Goal: Task Accomplishment & Management: Use online tool/utility

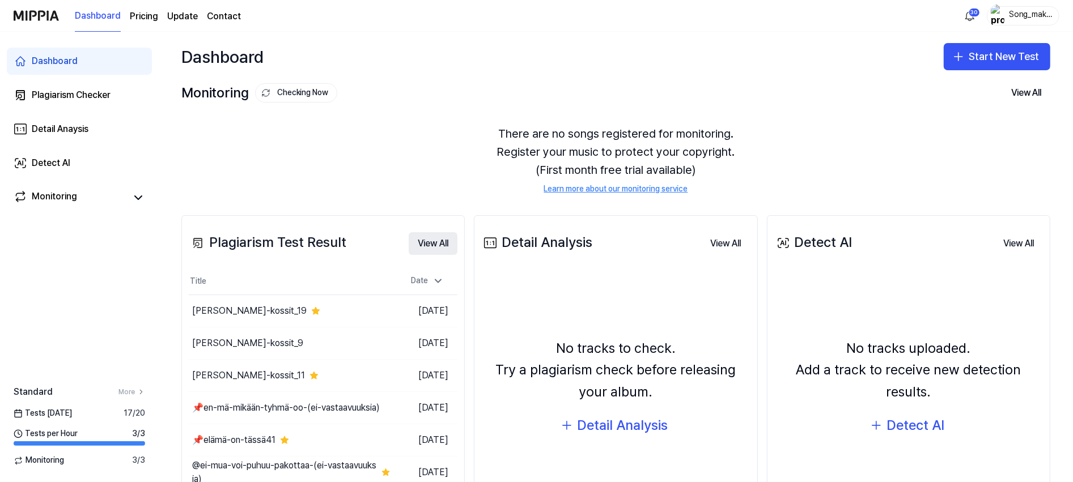
click at [439, 241] on button "View All" at bounding box center [433, 243] width 49 height 23
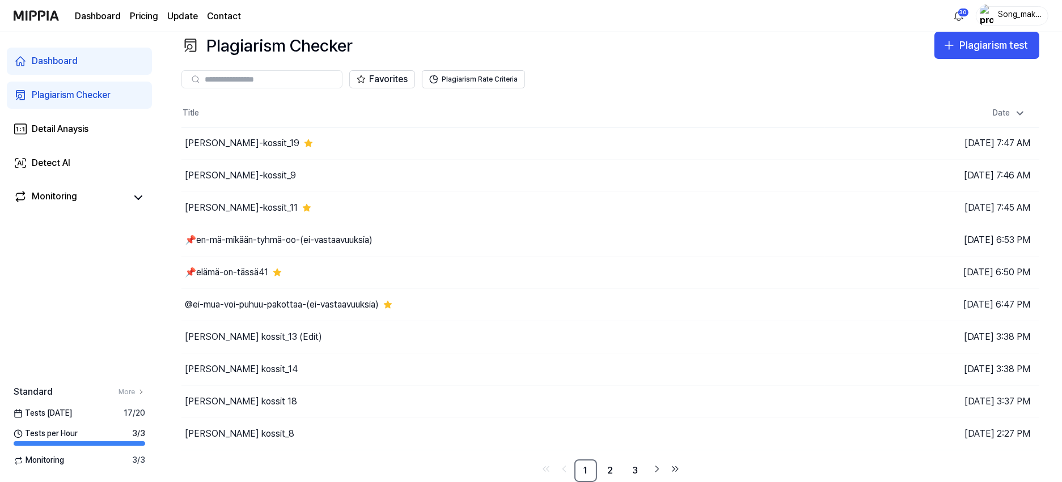
scroll to position [15, 0]
click at [608, 469] on link "2" at bounding box center [610, 471] width 23 height 23
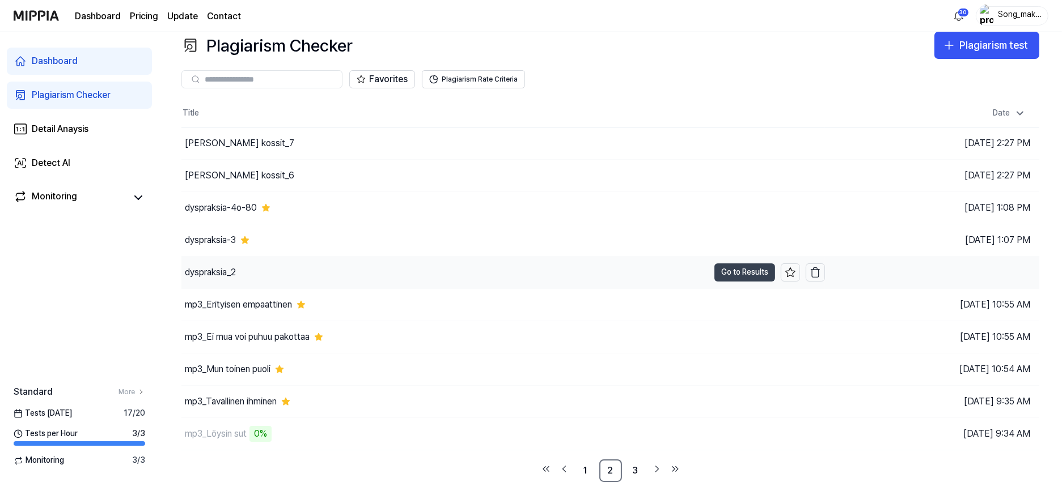
click at [753, 268] on button "Go to Results" at bounding box center [744, 273] width 61 height 18
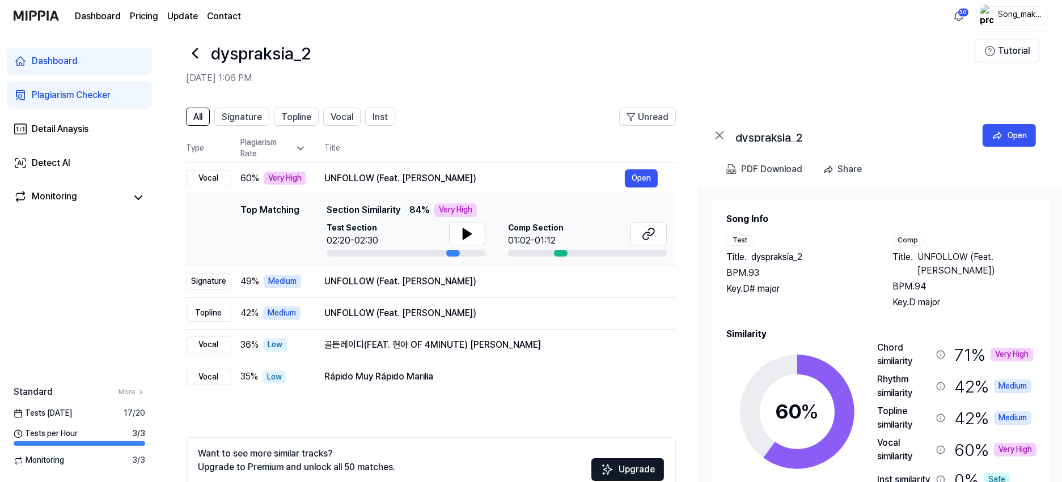
click at [193, 51] on icon at bounding box center [195, 53] width 18 height 18
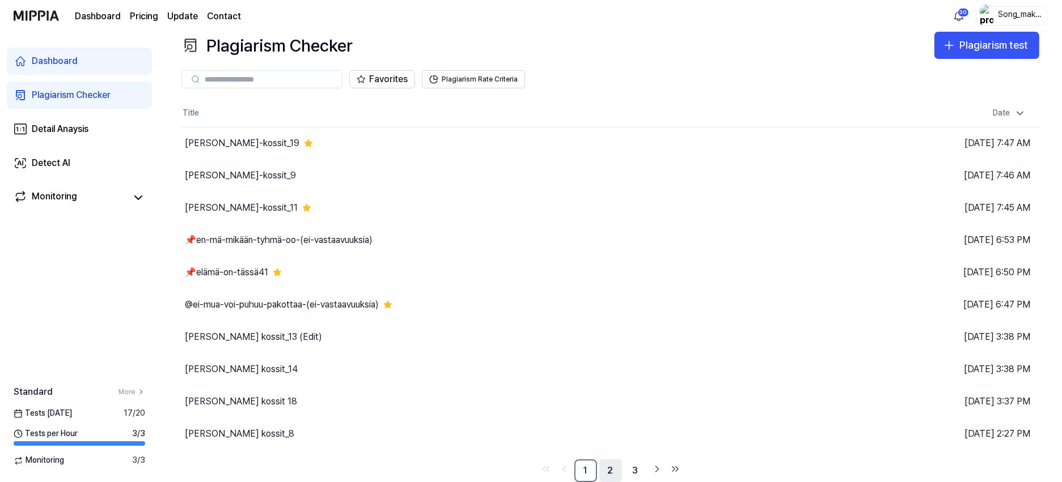
click at [608, 468] on link "2" at bounding box center [610, 471] width 23 height 23
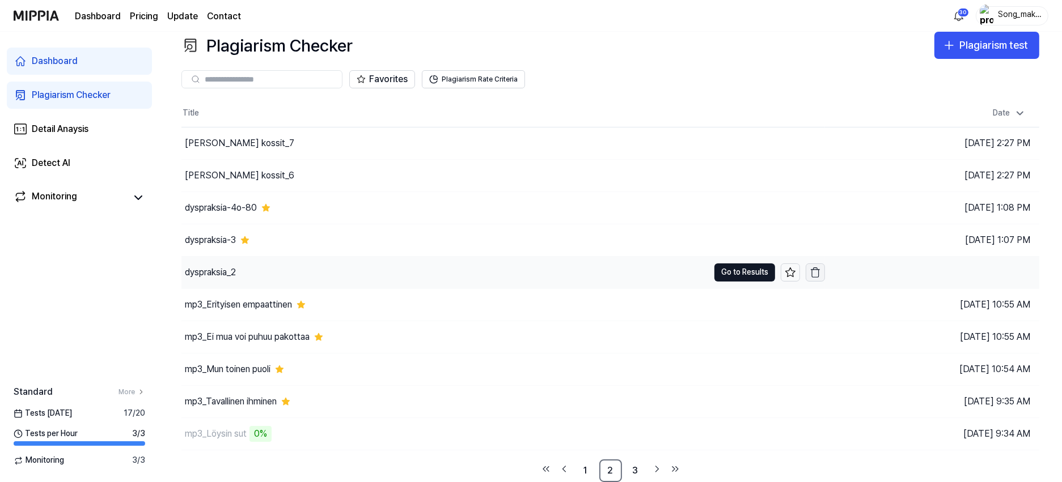
click at [813, 270] on icon "button" at bounding box center [814, 272] width 11 height 11
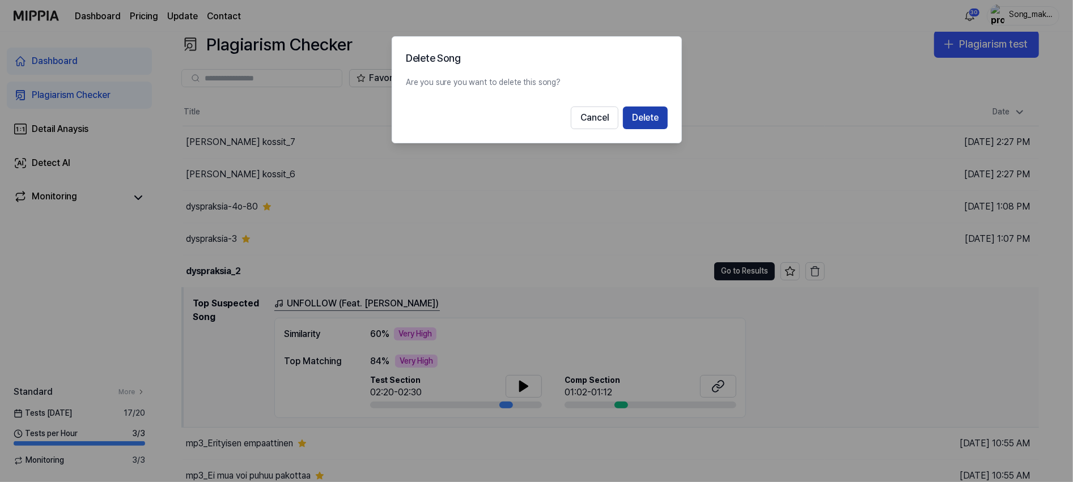
click at [651, 116] on button "Delete" at bounding box center [645, 118] width 45 height 23
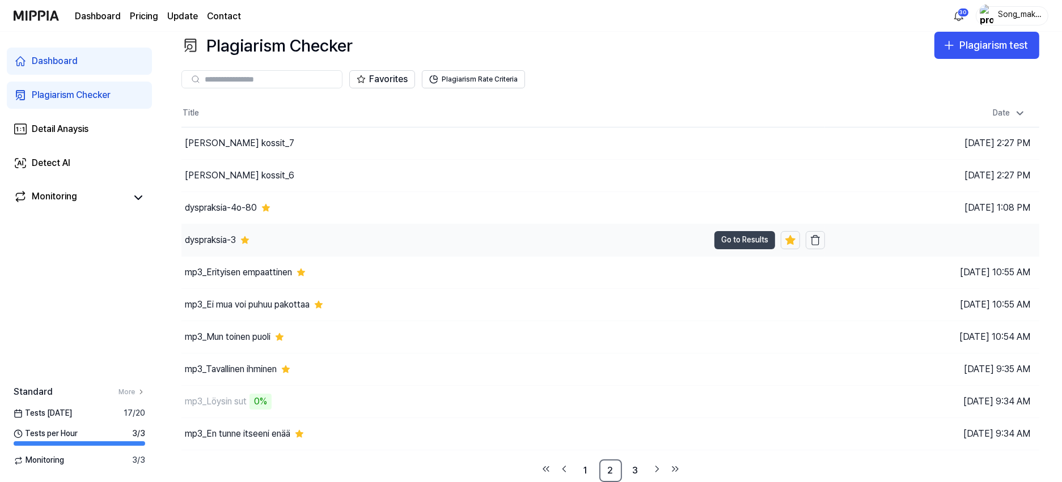
click at [746, 235] on button "Go to Results" at bounding box center [744, 240] width 61 height 18
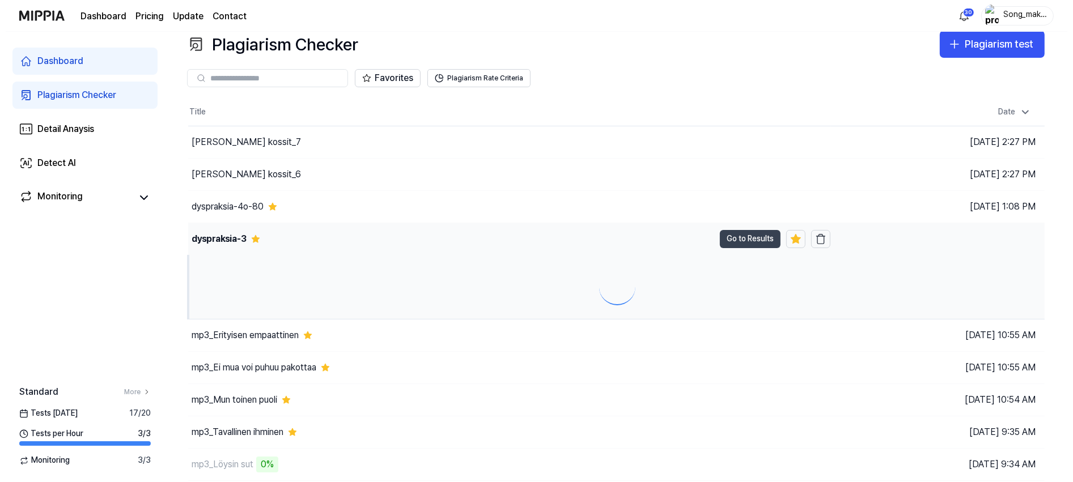
scroll to position [0, 0]
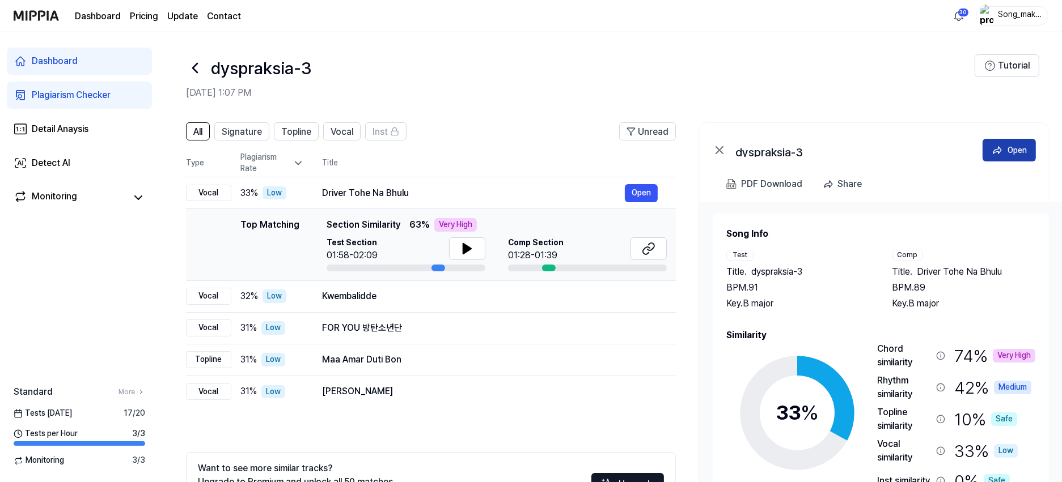
click at [1011, 147] on div "Open" at bounding box center [1016, 150] width 19 height 12
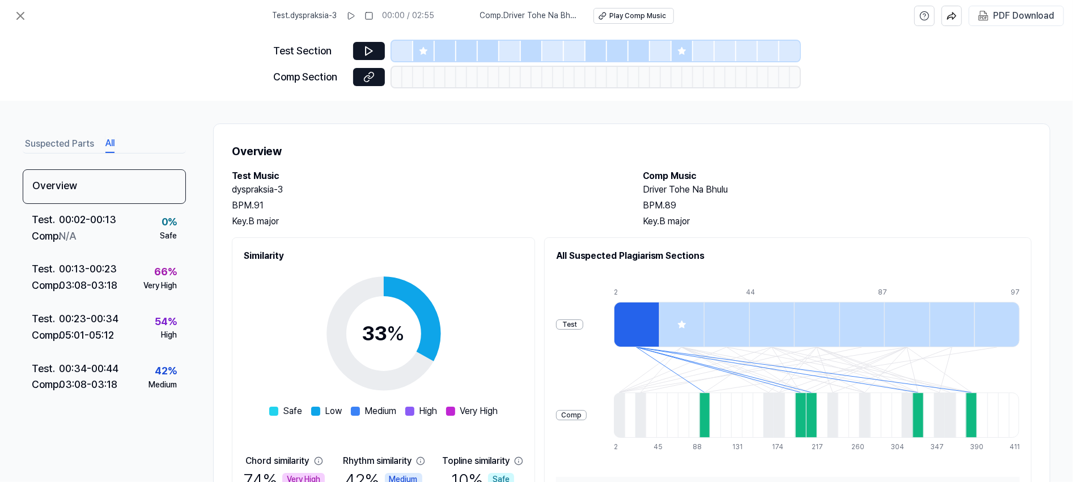
click at [106, 142] on button "All" at bounding box center [109, 144] width 9 height 18
click at [22, 18] on icon at bounding box center [20, 15] width 7 height 7
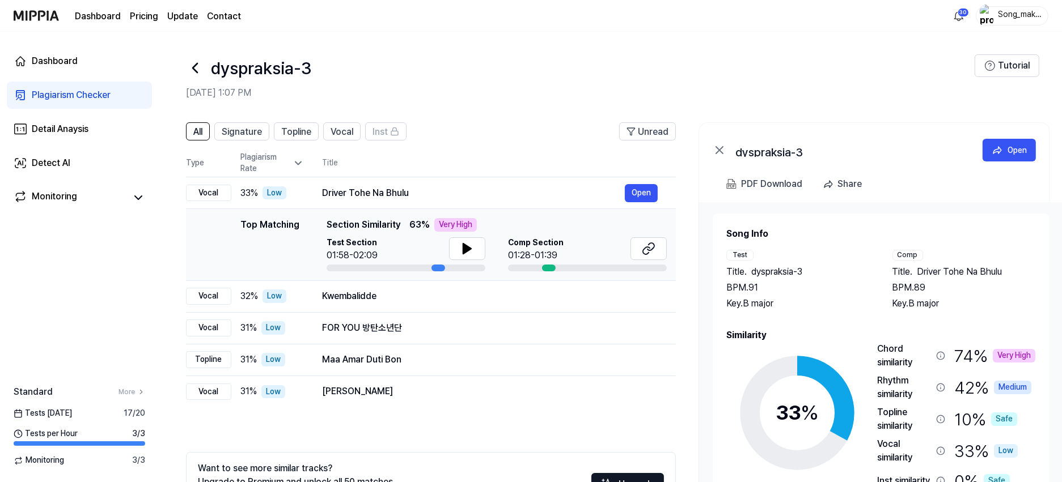
click at [197, 66] on icon at bounding box center [195, 68] width 18 height 18
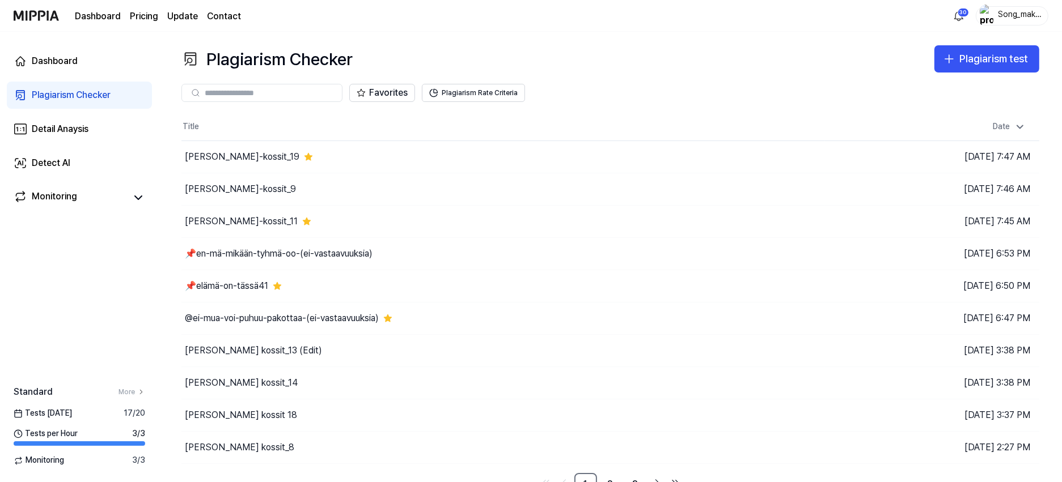
scroll to position [15, 0]
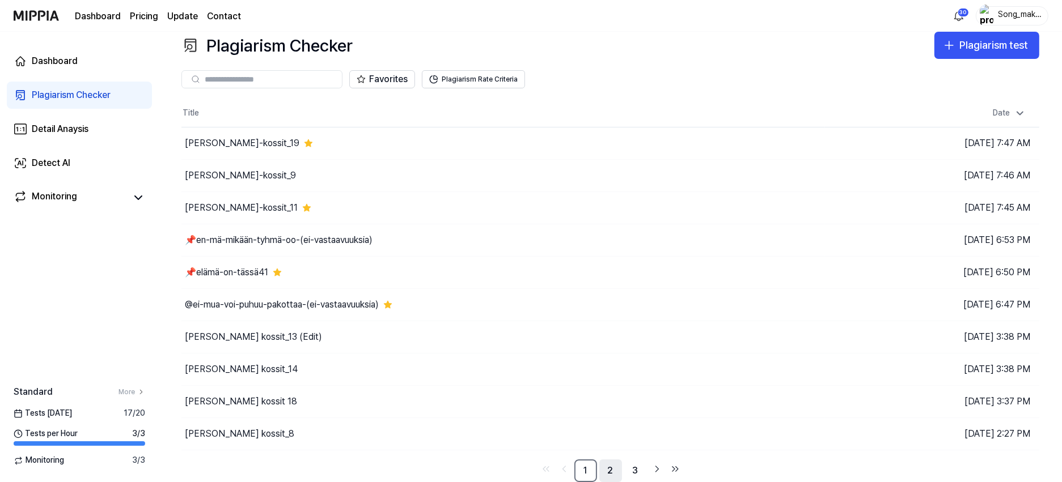
click at [606, 468] on link "2" at bounding box center [610, 471] width 23 height 23
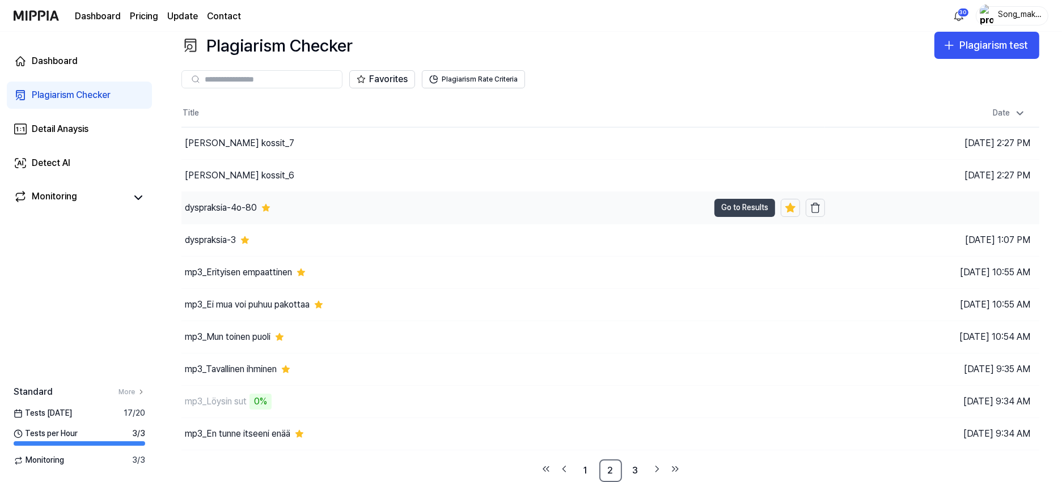
click at [736, 204] on button "Go to Results" at bounding box center [744, 208] width 61 height 18
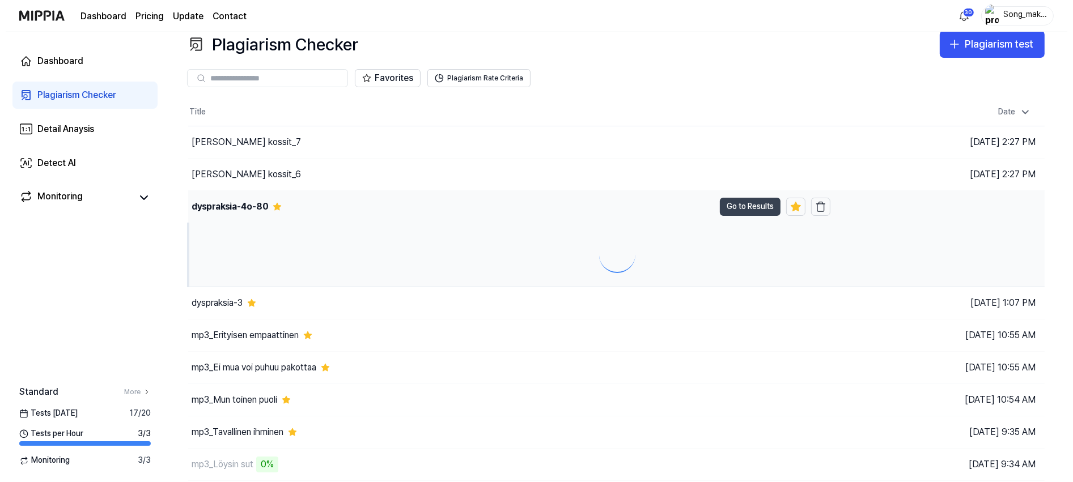
scroll to position [0, 0]
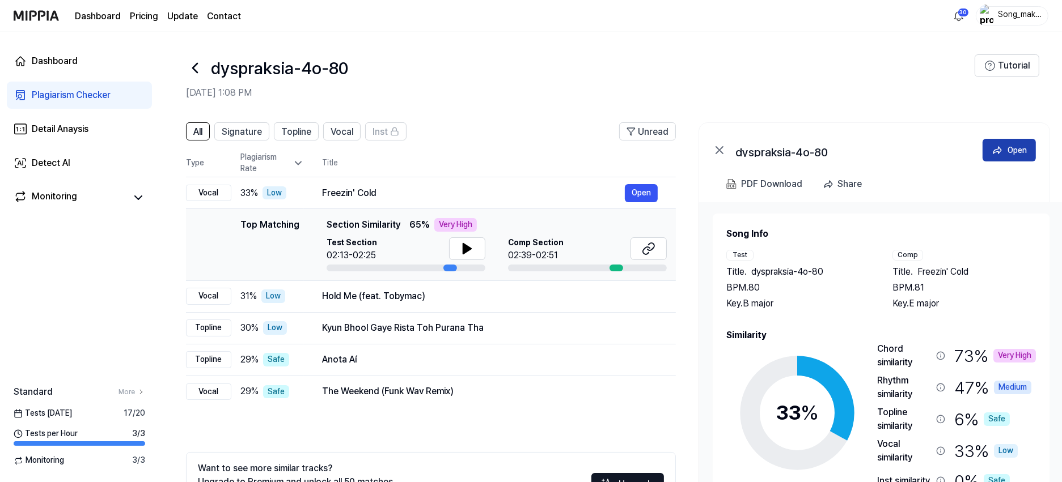
click at [1011, 145] on div "Open" at bounding box center [1016, 150] width 19 height 12
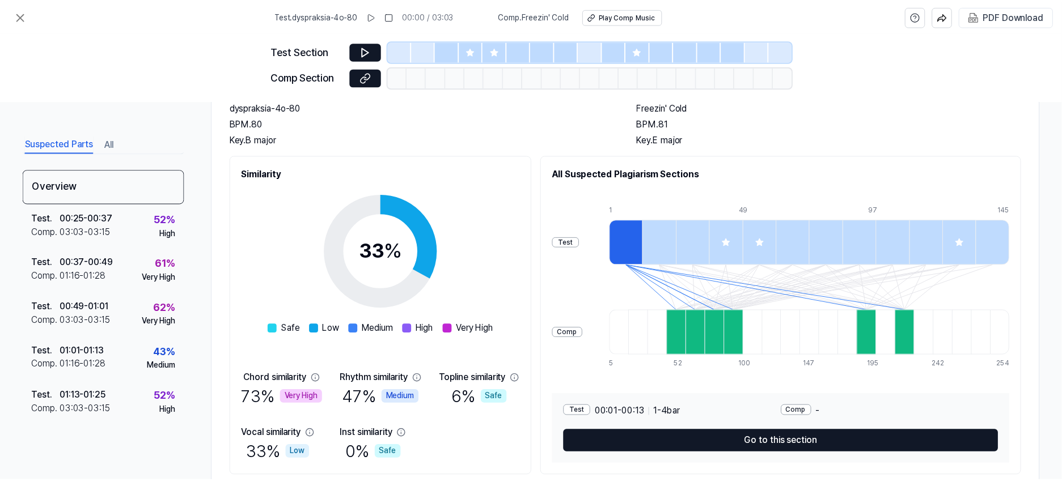
scroll to position [118, 0]
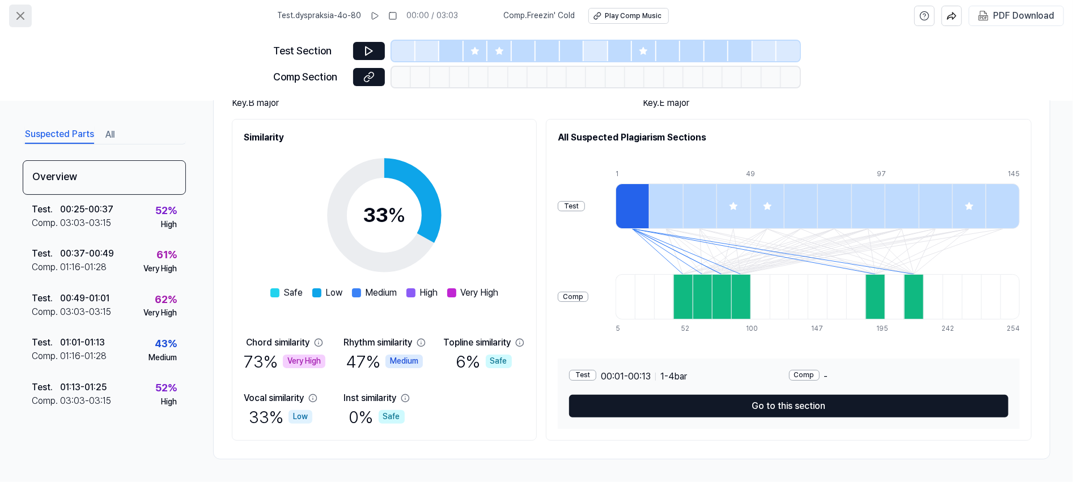
click at [20, 15] on icon at bounding box center [21, 16] width 14 height 14
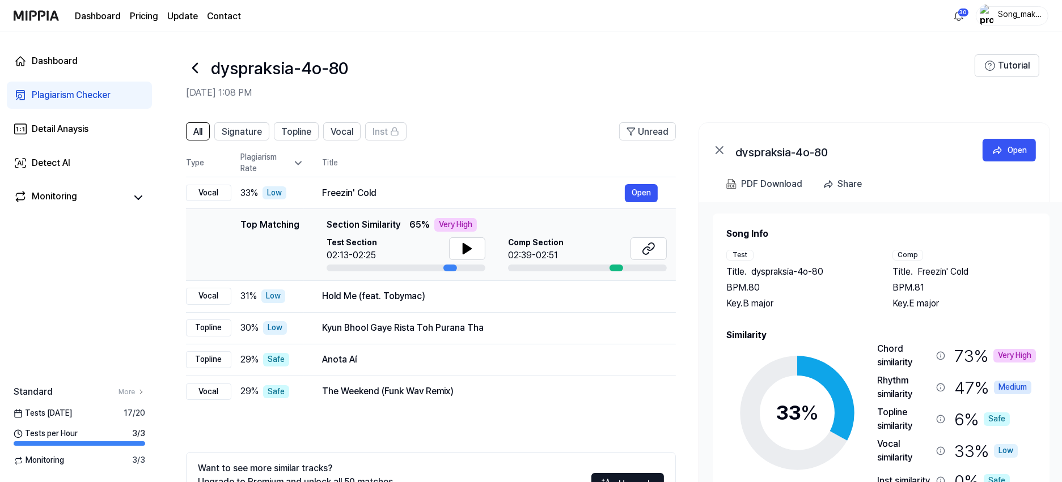
click at [195, 63] on icon at bounding box center [195, 68] width 18 height 18
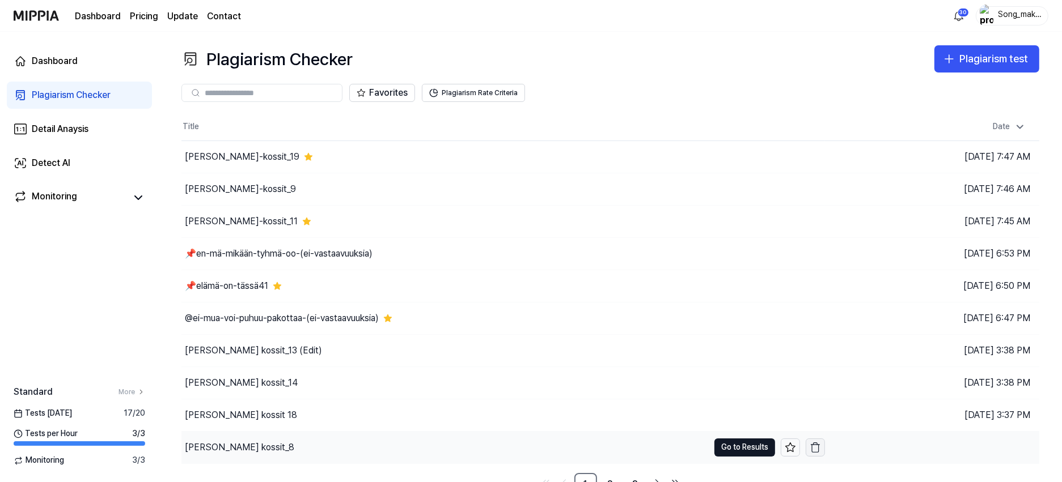
click at [816, 448] on icon "button" at bounding box center [814, 447] width 11 height 11
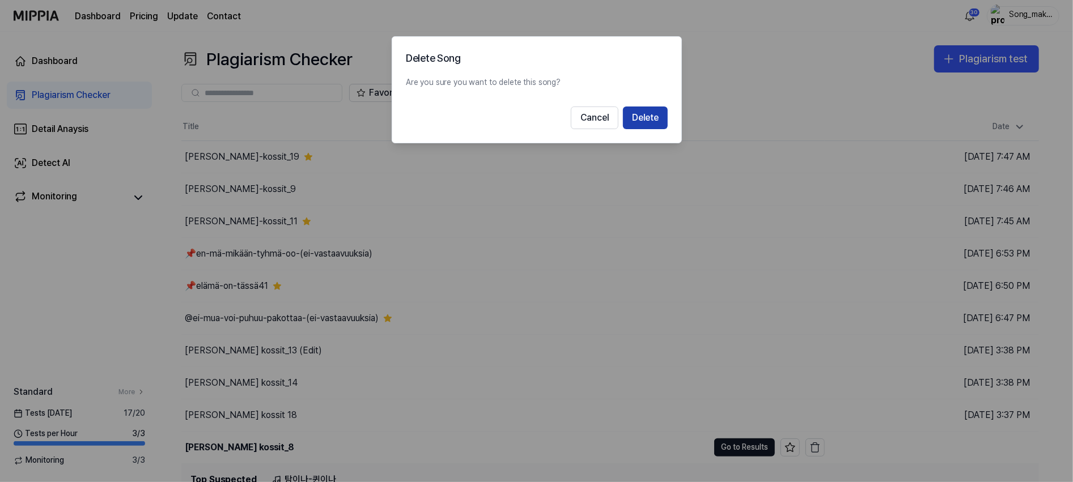
click at [655, 114] on button "Delete" at bounding box center [645, 118] width 45 height 23
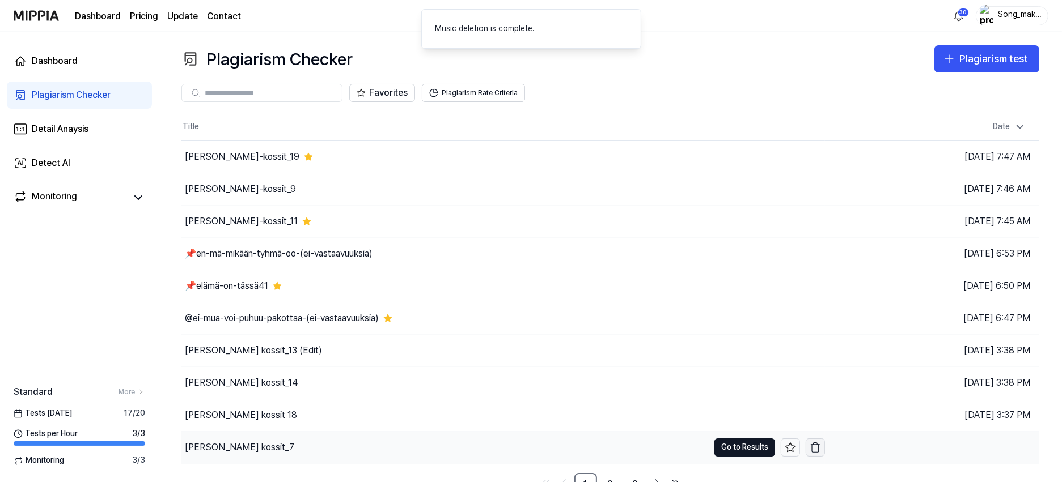
click at [819, 445] on icon "button" at bounding box center [814, 447] width 11 height 11
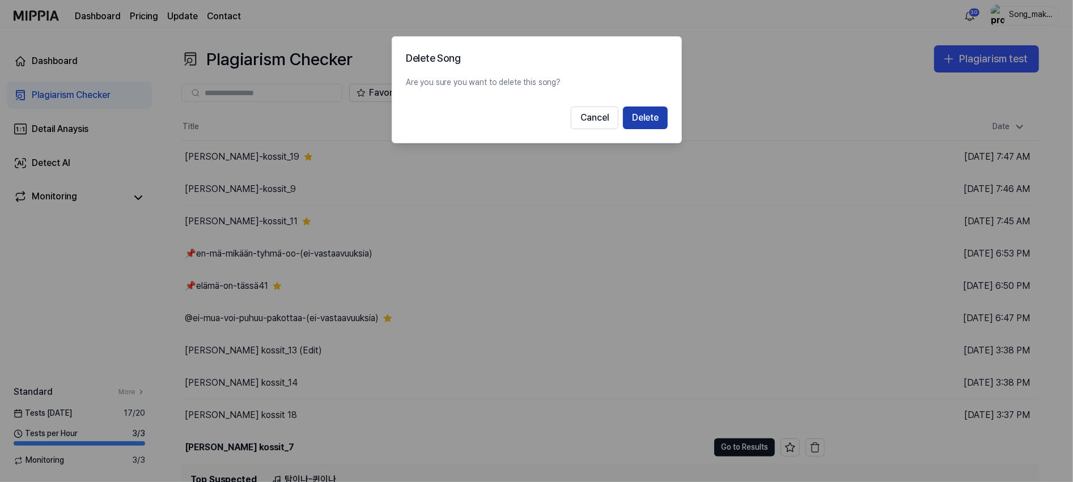
click at [652, 113] on button "Delete" at bounding box center [645, 118] width 45 height 23
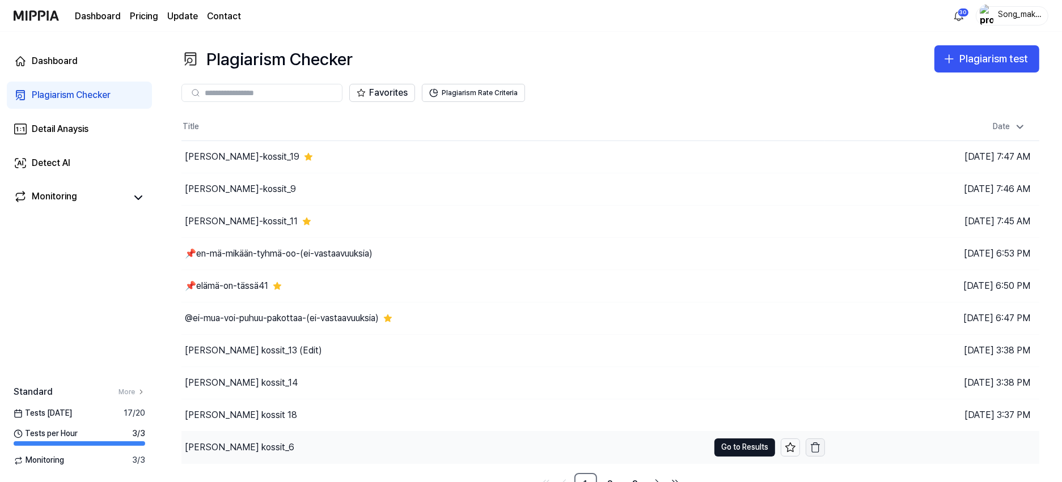
click at [820, 450] on icon "button" at bounding box center [814, 447] width 11 height 11
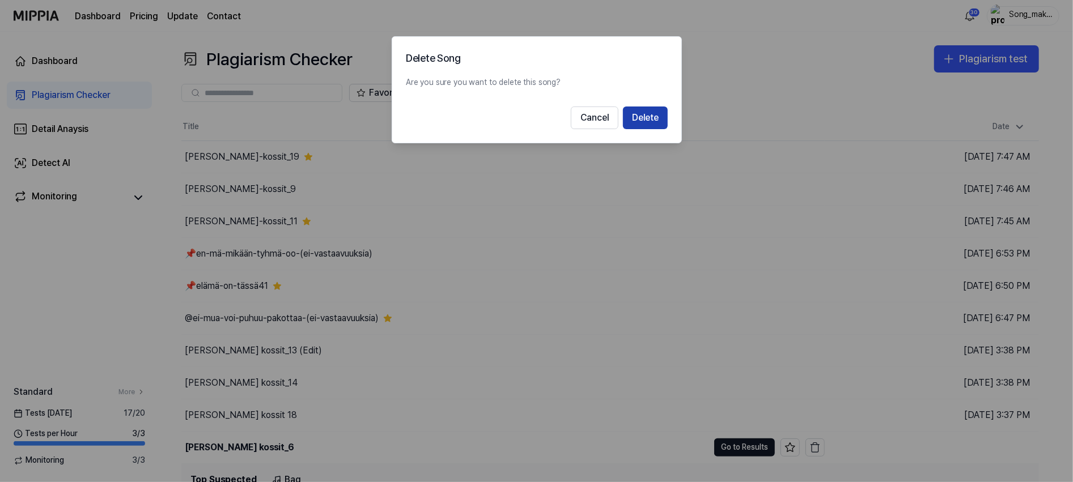
click at [655, 113] on button "Delete" at bounding box center [645, 118] width 45 height 23
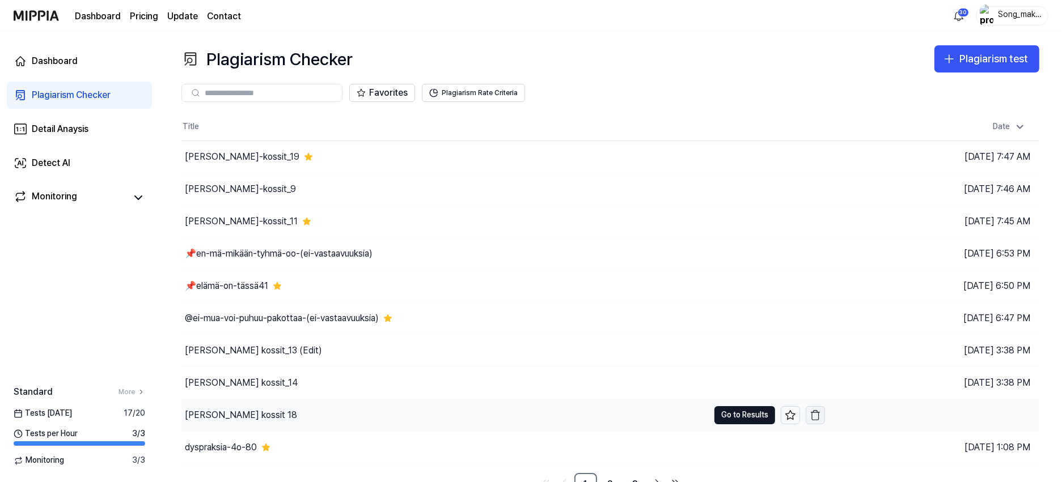
click at [817, 416] on icon "button" at bounding box center [814, 415] width 11 height 11
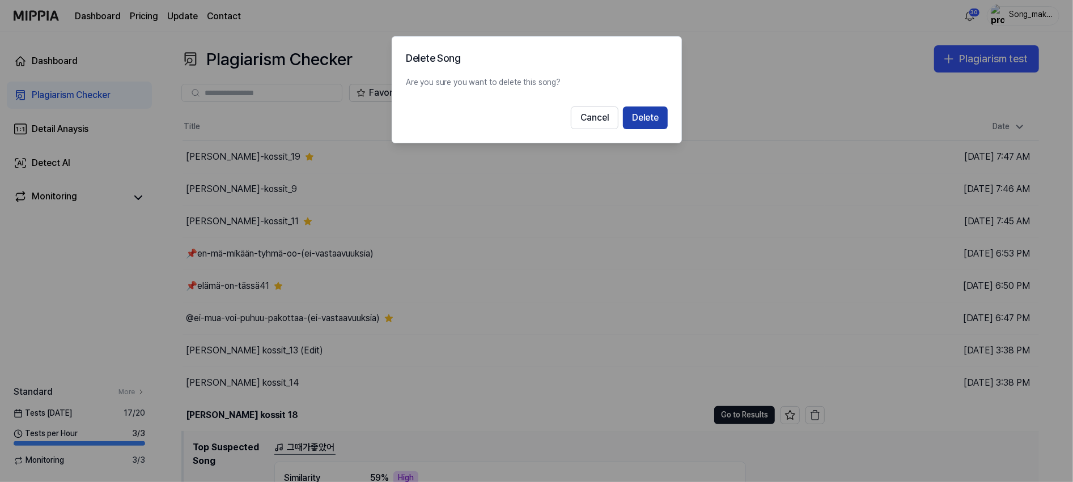
click at [658, 116] on button "Delete" at bounding box center [645, 118] width 45 height 23
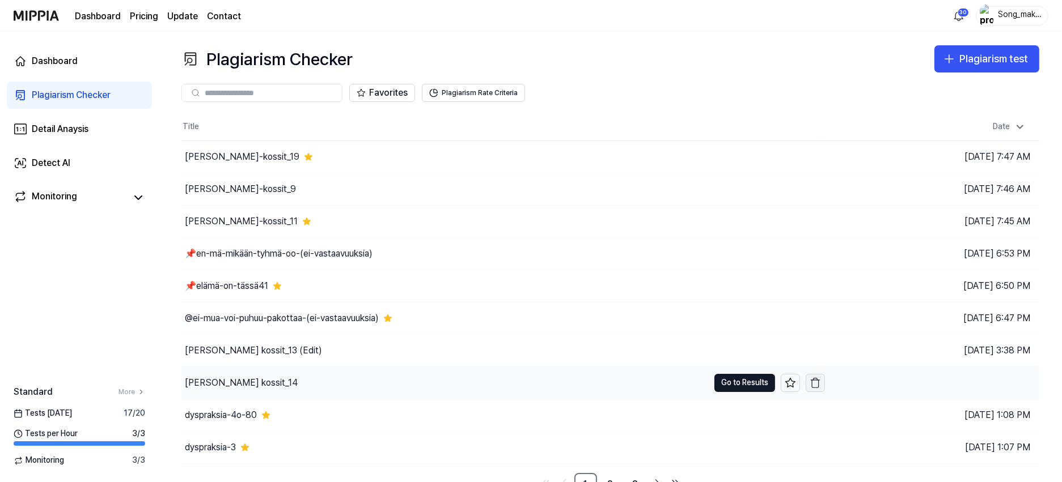
click at [822, 385] on button "button" at bounding box center [814, 383] width 19 height 18
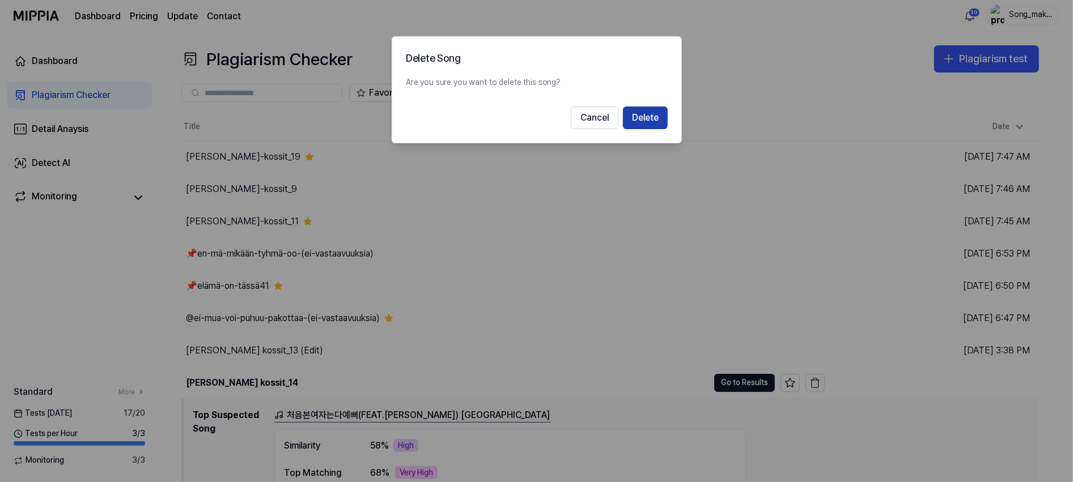
click at [655, 116] on button "Delete" at bounding box center [645, 118] width 45 height 23
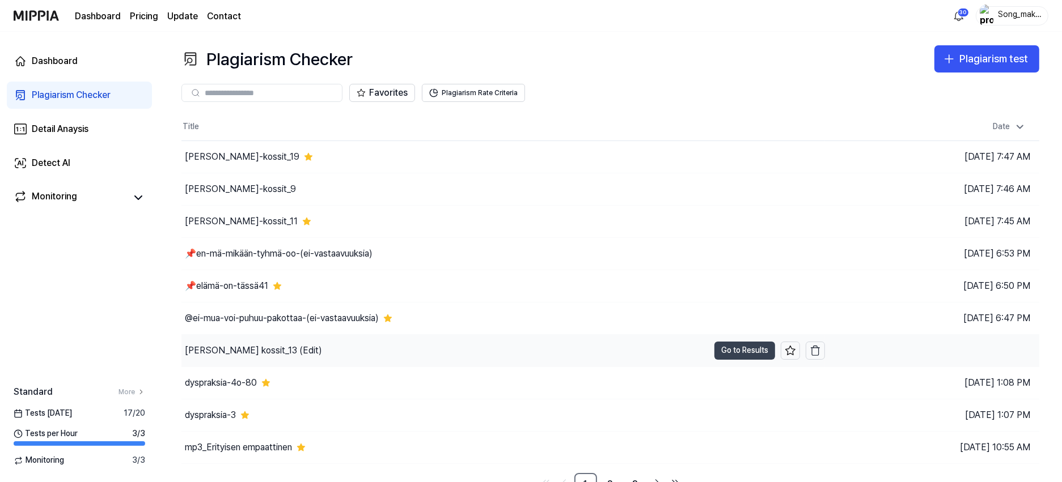
click at [733, 346] on button "Go to Results" at bounding box center [744, 351] width 61 height 18
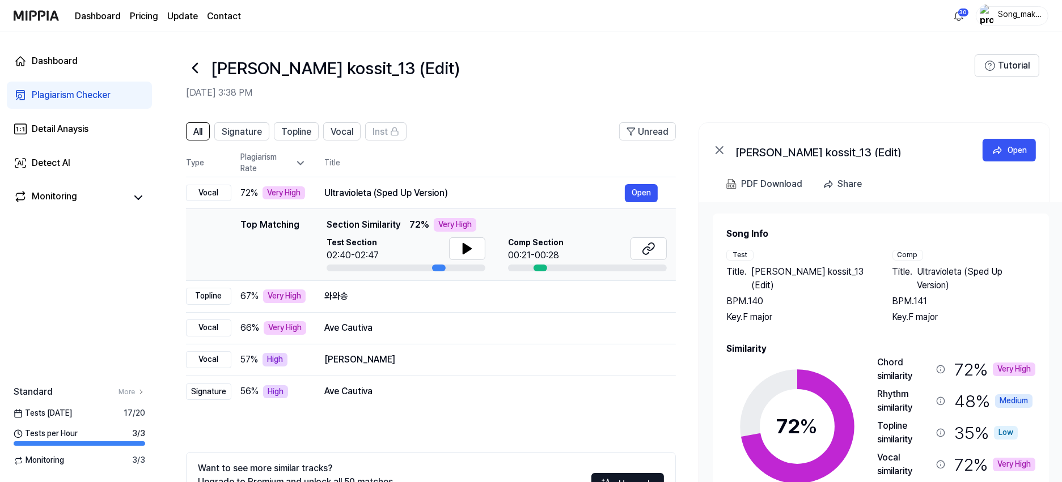
click at [196, 66] on icon at bounding box center [195, 68] width 18 height 18
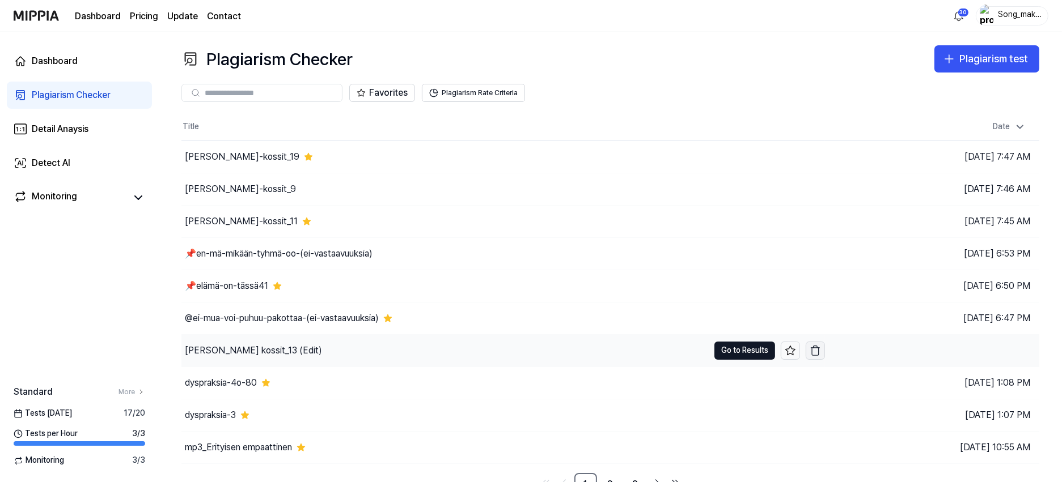
click at [816, 348] on icon "button" at bounding box center [814, 348] width 9 height 0
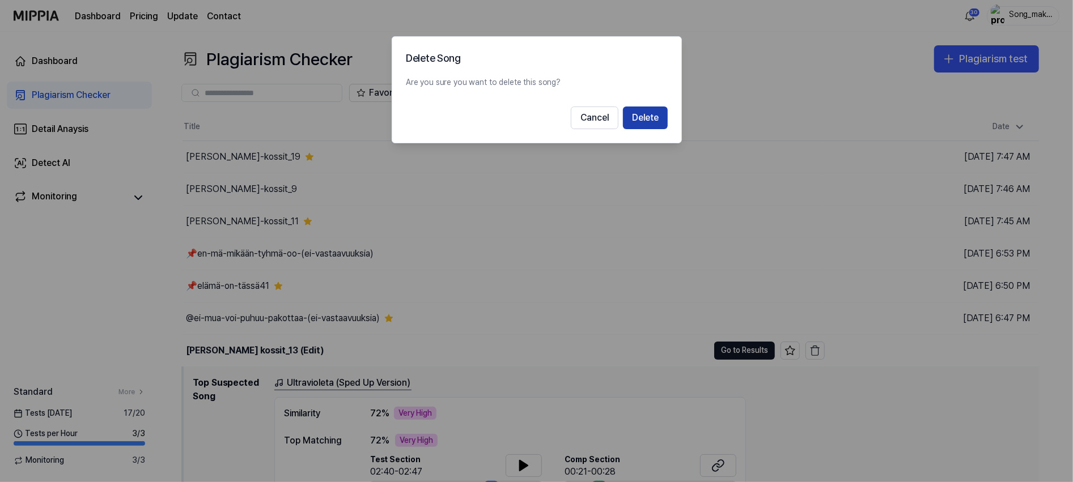
click at [650, 113] on button "Delete" at bounding box center [645, 118] width 45 height 23
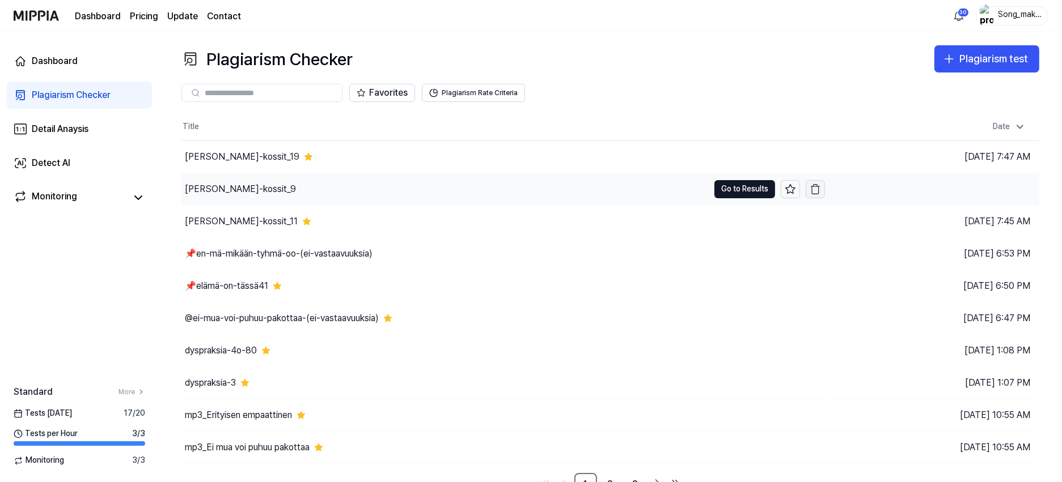
click at [814, 189] on icon "button" at bounding box center [814, 189] width 11 height 11
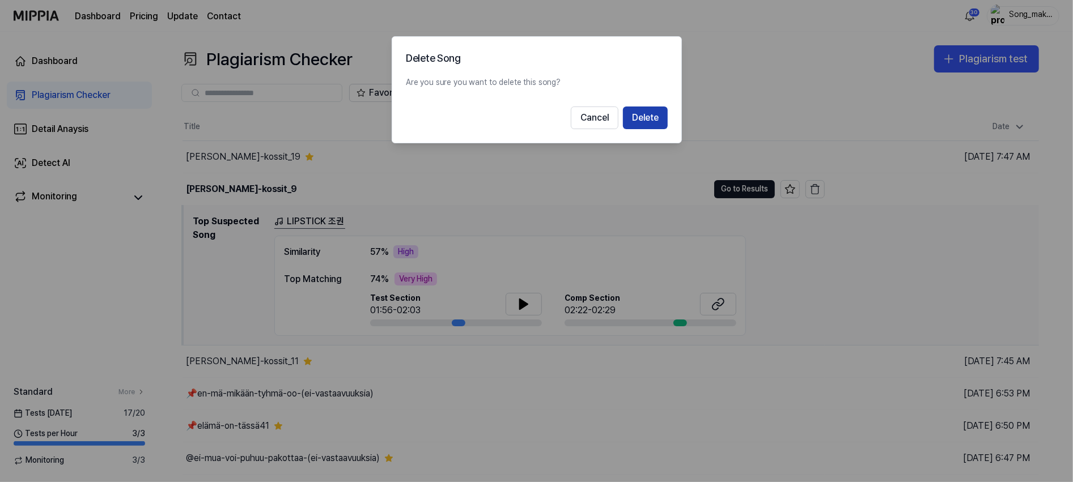
click at [656, 113] on button "Delete" at bounding box center [645, 118] width 45 height 23
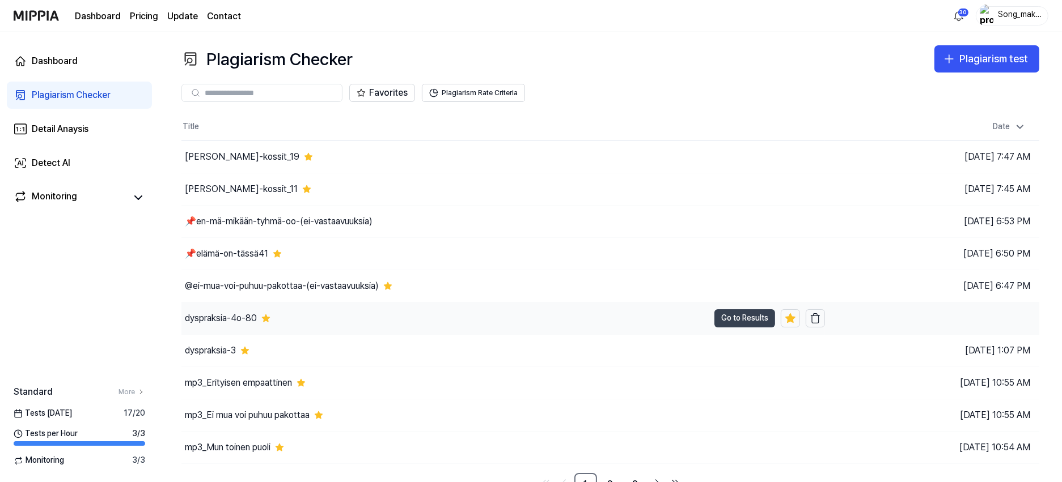
click at [738, 312] on button "Go to Results" at bounding box center [744, 318] width 61 height 18
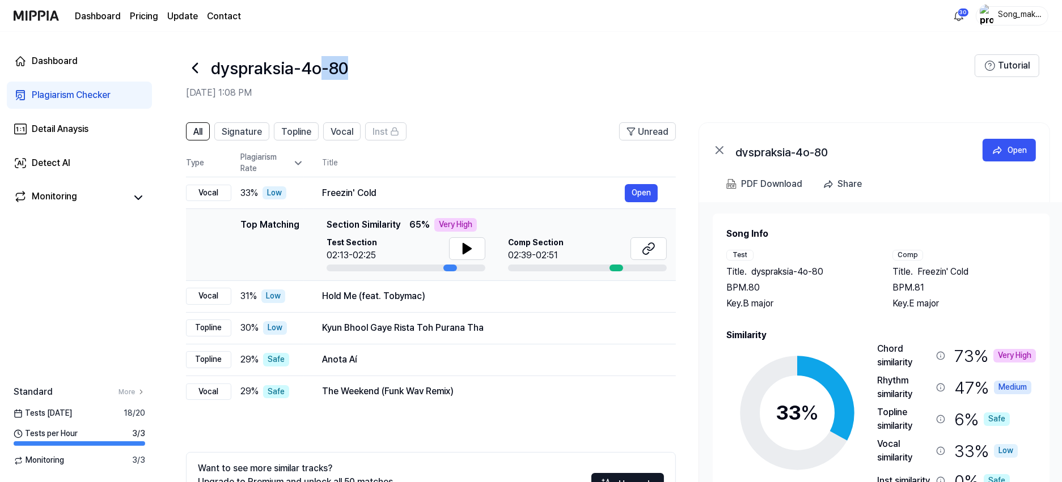
drag, startPoint x: 341, startPoint y: 69, endPoint x: 323, endPoint y: 66, distance: 17.7
click at [323, 66] on div "dyspraksia-4o-80" at bounding box center [580, 67] width 788 height 27
click at [358, 63] on div "dyspraksia-4o-80" at bounding box center [580, 67] width 788 height 27
click at [339, 63] on h1 "dyspraksia-4o-80" at bounding box center [279, 68] width 137 height 24
click at [479, 69] on div "dyspraksia-4o-80" at bounding box center [580, 67] width 788 height 27
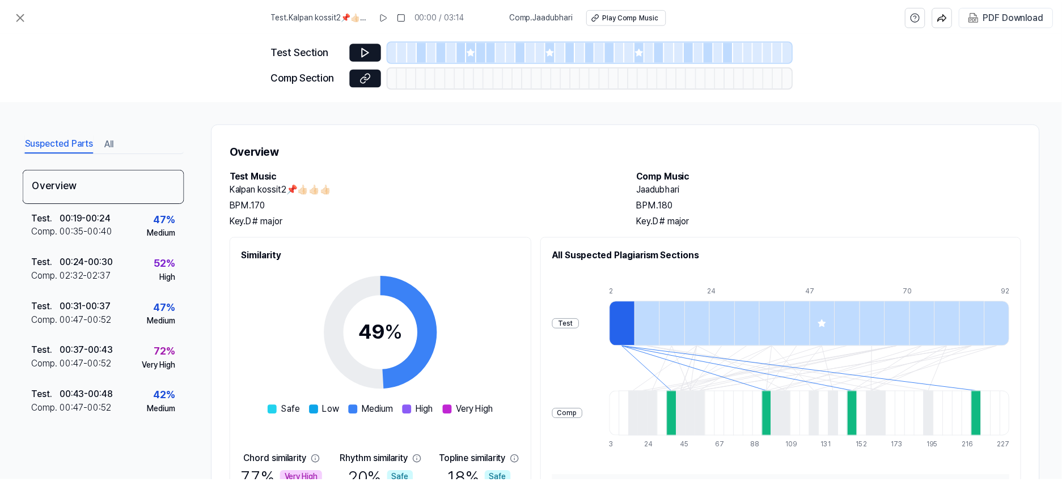
scroll to position [118, 0]
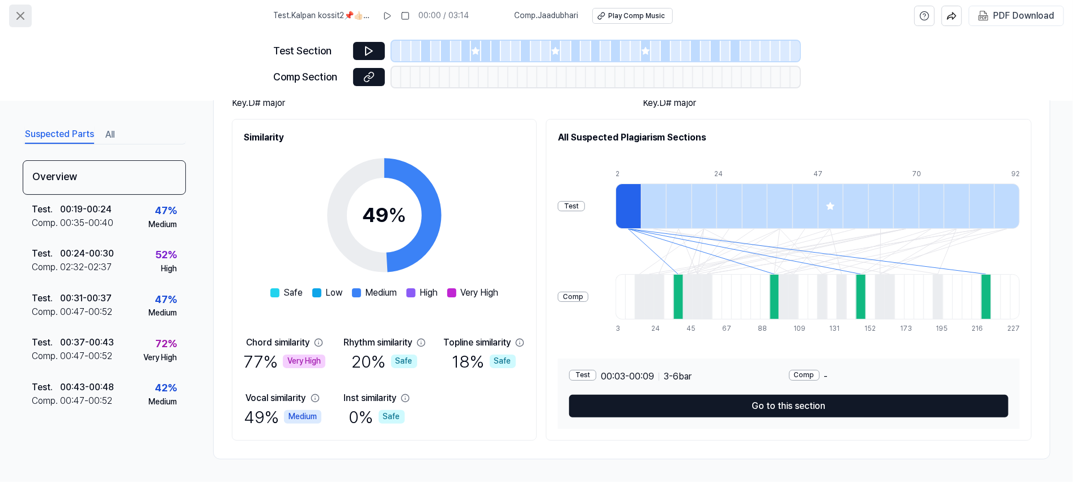
click at [22, 12] on icon at bounding box center [21, 16] width 14 height 14
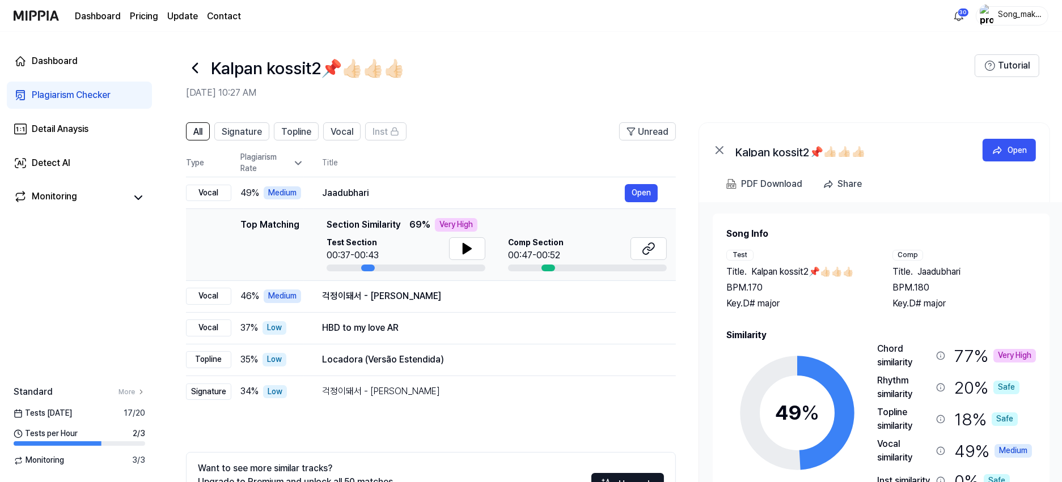
click at [196, 69] on icon at bounding box center [195, 68] width 18 height 18
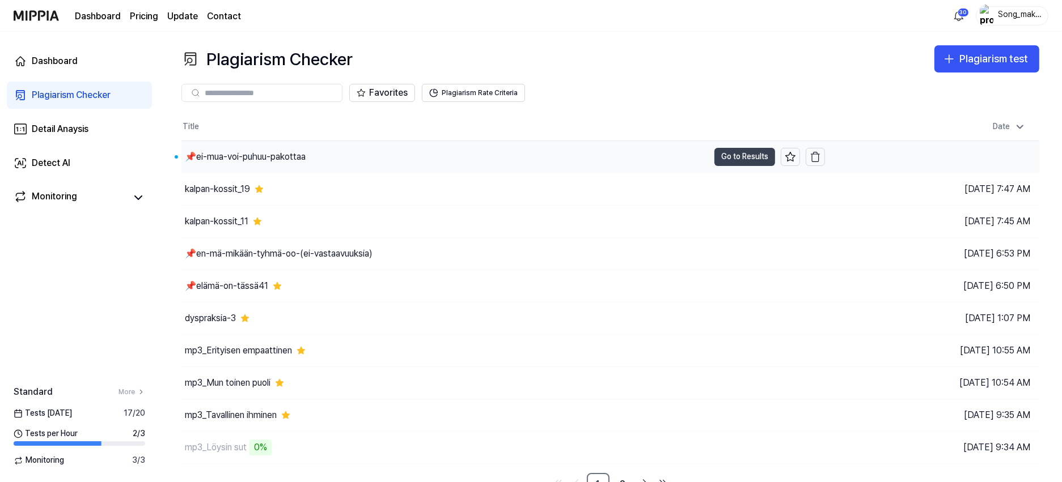
click at [735, 154] on button "Go to Results" at bounding box center [744, 157] width 61 height 18
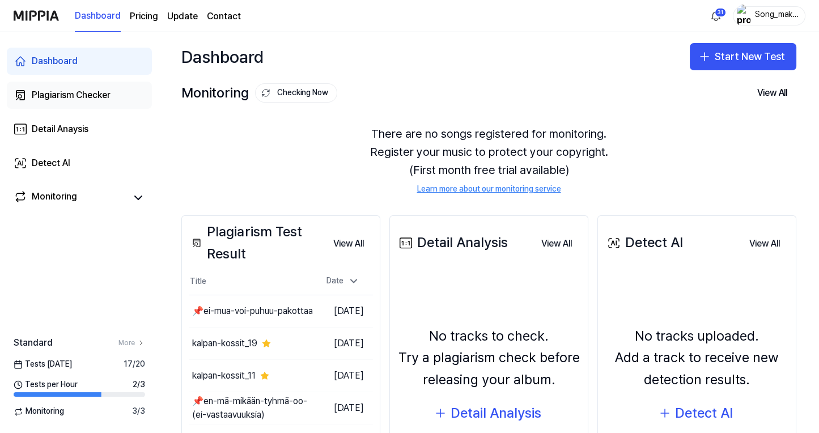
click at [93, 94] on div "Plagiarism Checker" at bounding box center [71, 95] width 79 height 14
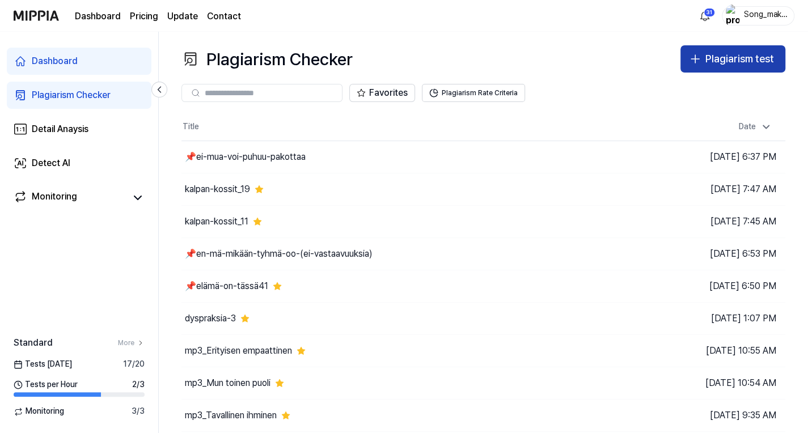
click at [746, 53] on div "Plagiarism test" at bounding box center [739, 59] width 69 height 16
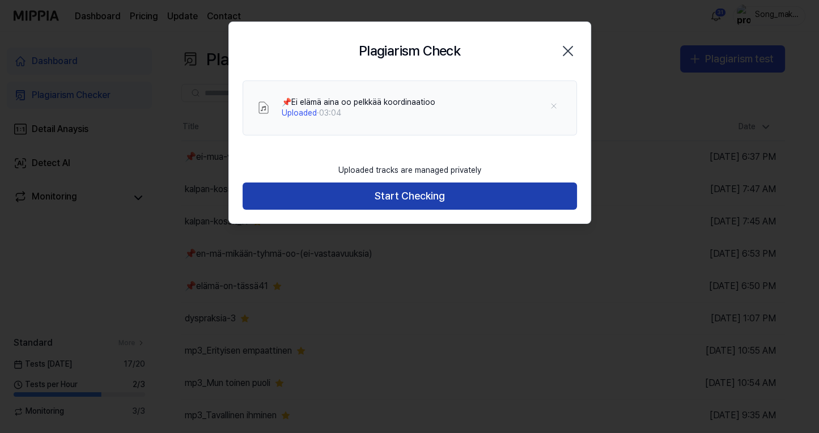
click at [427, 192] on button "Start Checking" at bounding box center [410, 196] width 334 height 27
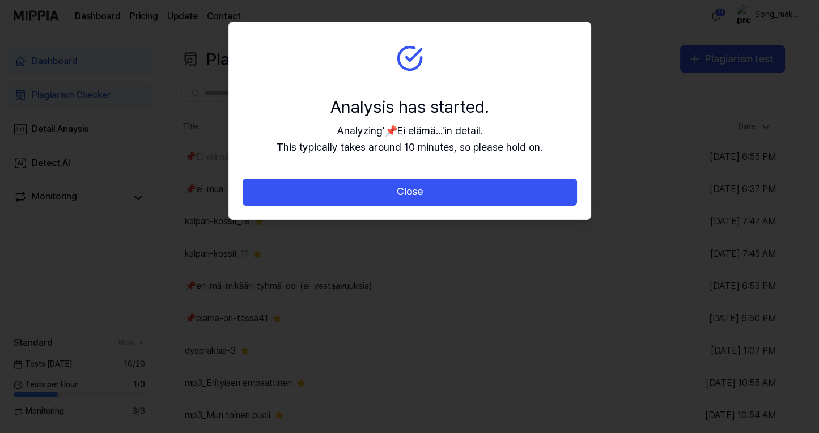
click at [427, 192] on button "Close" at bounding box center [410, 192] width 334 height 27
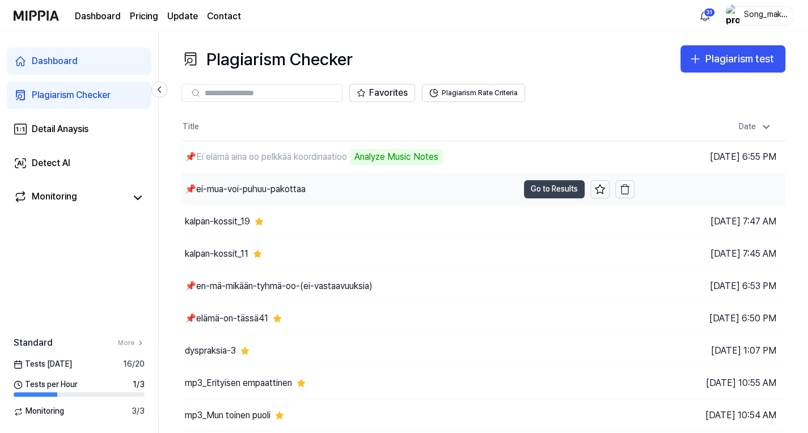
click at [567, 187] on button "Go to Results" at bounding box center [554, 189] width 61 height 18
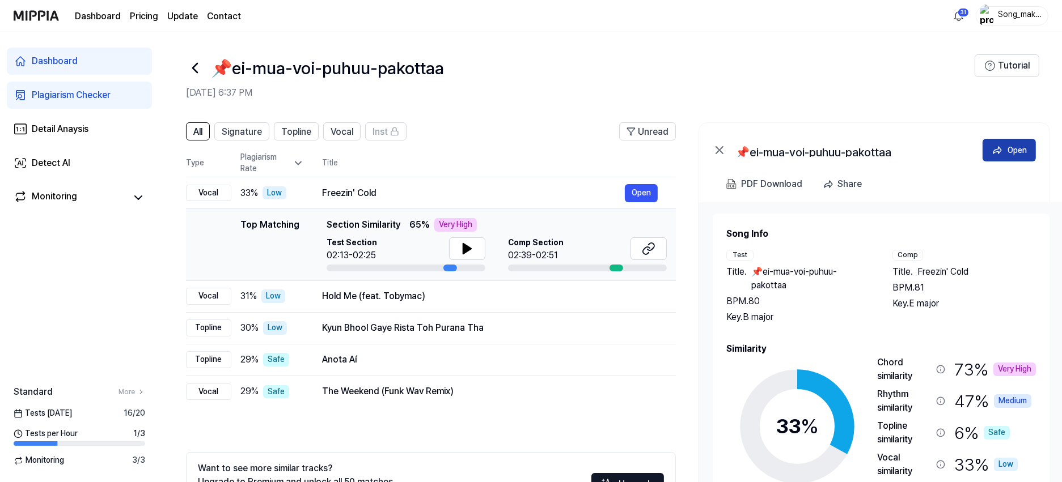
click at [818, 147] on div "Open" at bounding box center [1016, 150] width 19 height 12
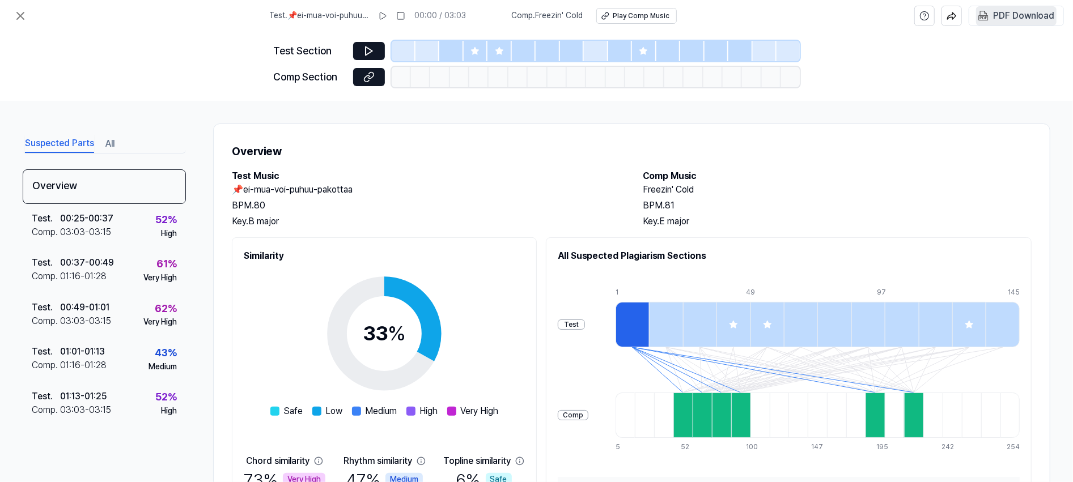
click at [818, 14] on div "PDF Download" at bounding box center [1023, 16] width 61 height 15
click at [23, 17] on icon at bounding box center [21, 16] width 14 height 14
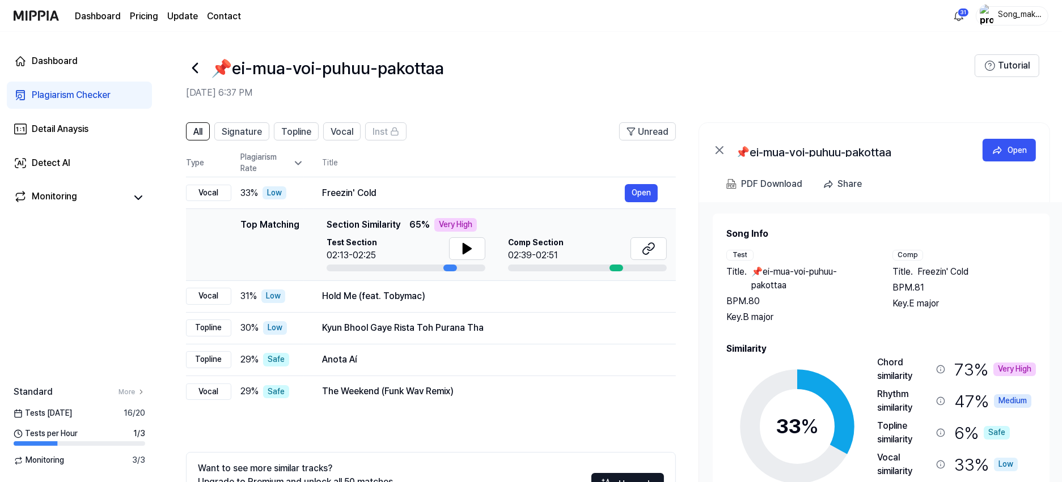
click at [193, 62] on icon at bounding box center [195, 68] width 18 height 18
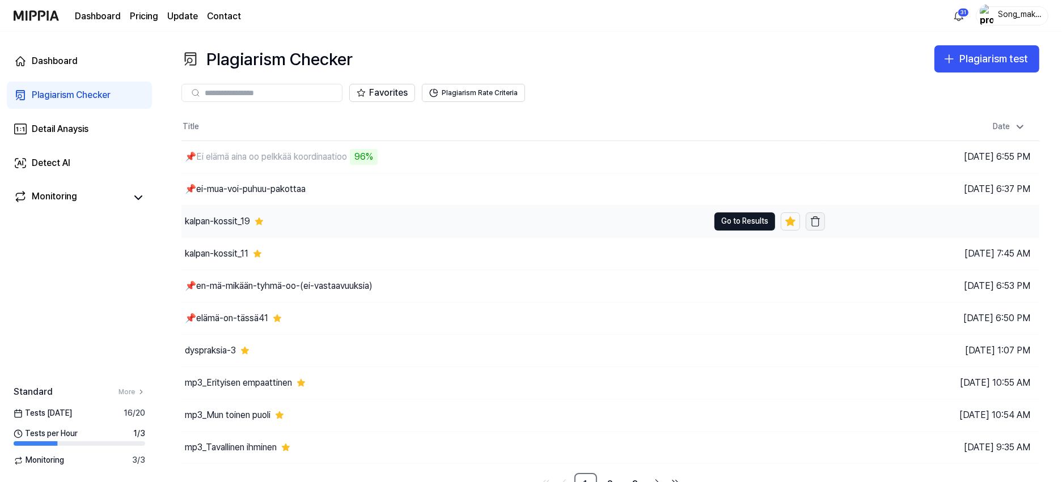
click at [816, 223] on icon "button" at bounding box center [814, 221] width 11 height 11
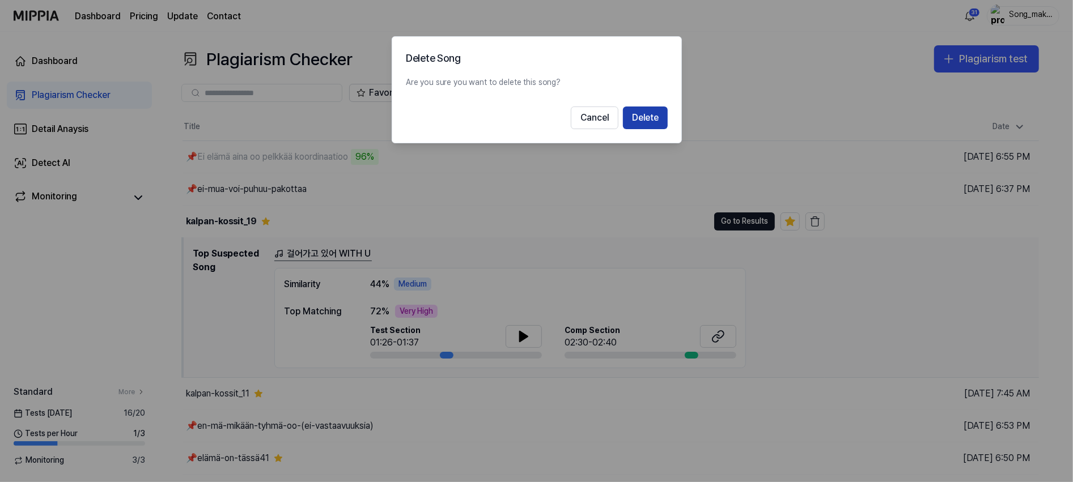
click at [655, 116] on button "Delete" at bounding box center [645, 118] width 45 height 23
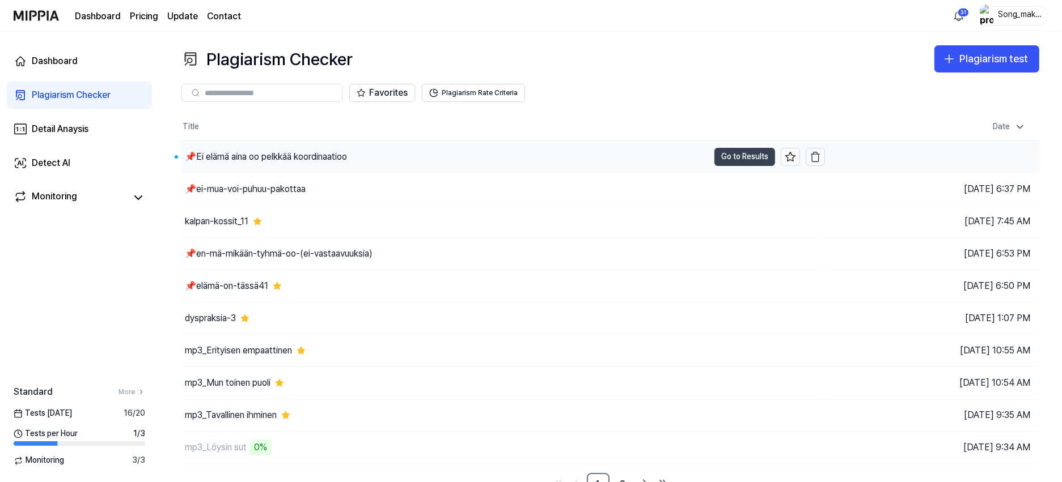
click at [740, 154] on button "Go to Results" at bounding box center [744, 157] width 61 height 18
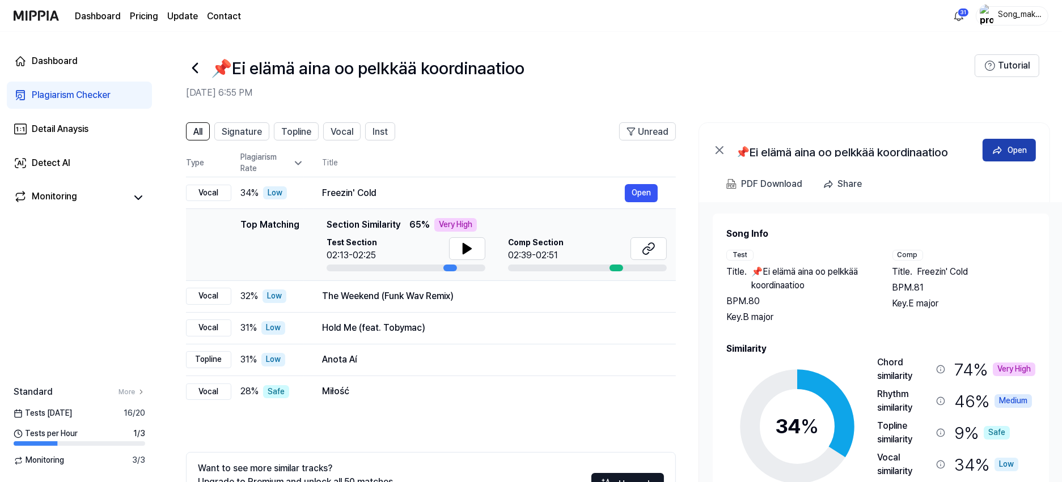
click at [818, 151] on div "Open" at bounding box center [1016, 150] width 19 height 12
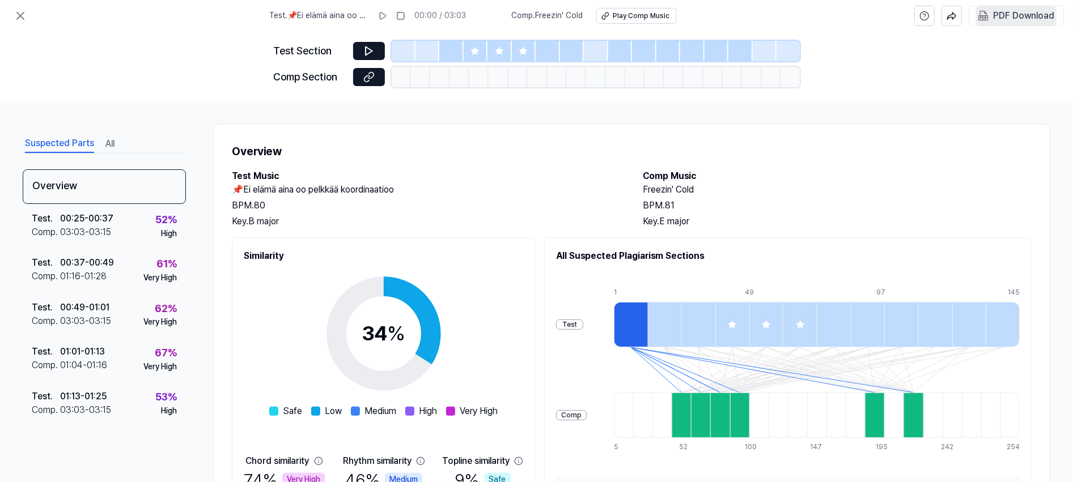
click at [818, 11] on div "PDF Download" at bounding box center [1023, 16] width 61 height 15
click at [19, 15] on icon at bounding box center [20, 15] width 7 height 7
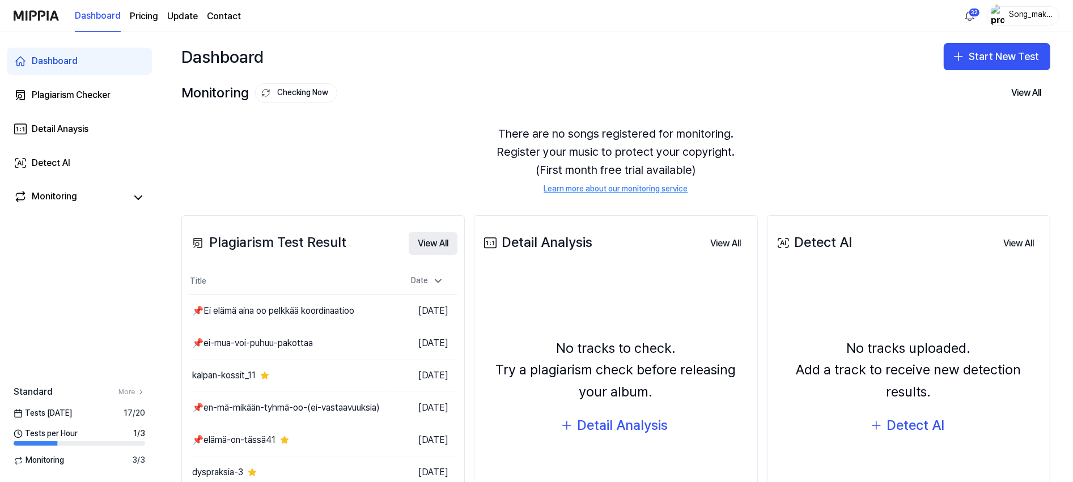
click at [435, 240] on button "View All" at bounding box center [433, 243] width 49 height 23
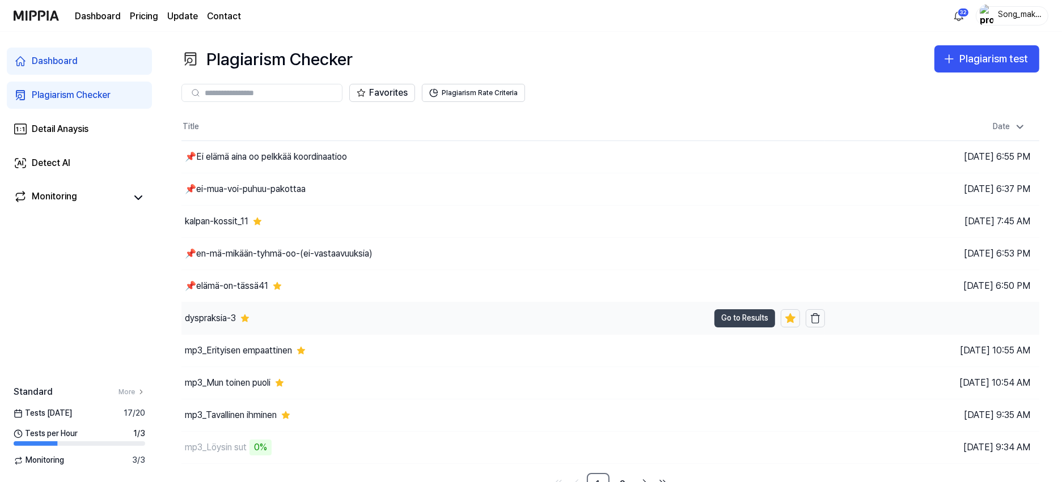
click at [731, 316] on button "Go to Results" at bounding box center [744, 318] width 61 height 18
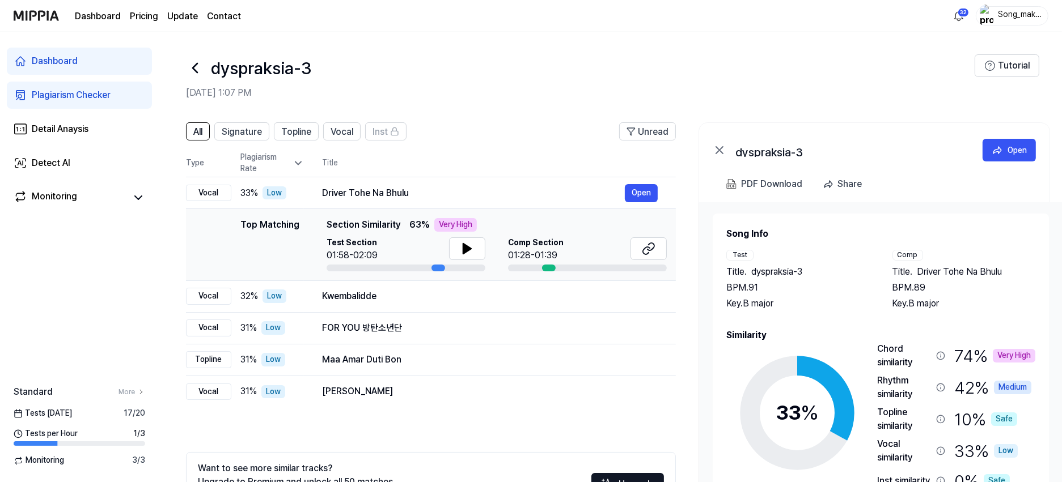
click at [197, 63] on icon at bounding box center [195, 67] width 5 height 9
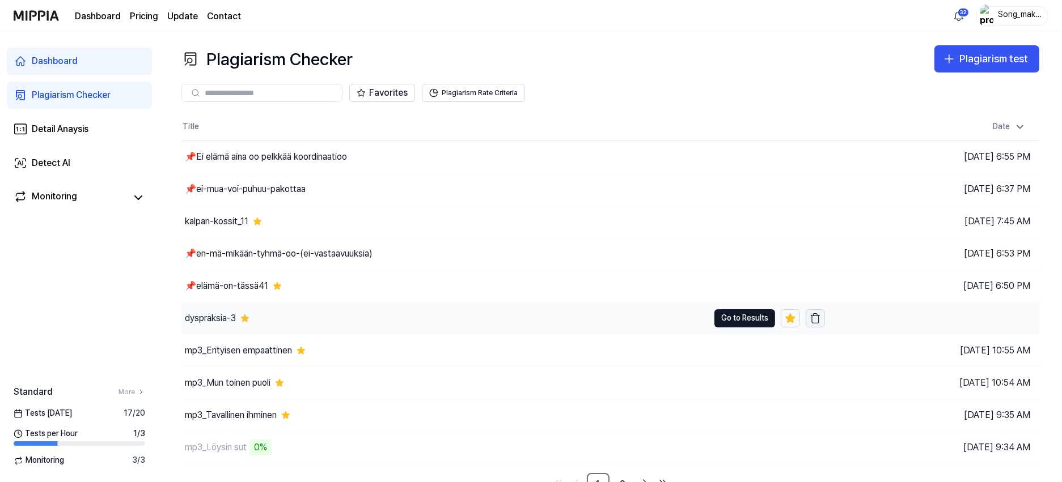
click at [817, 315] on icon "button" at bounding box center [815, 314] width 4 height 2
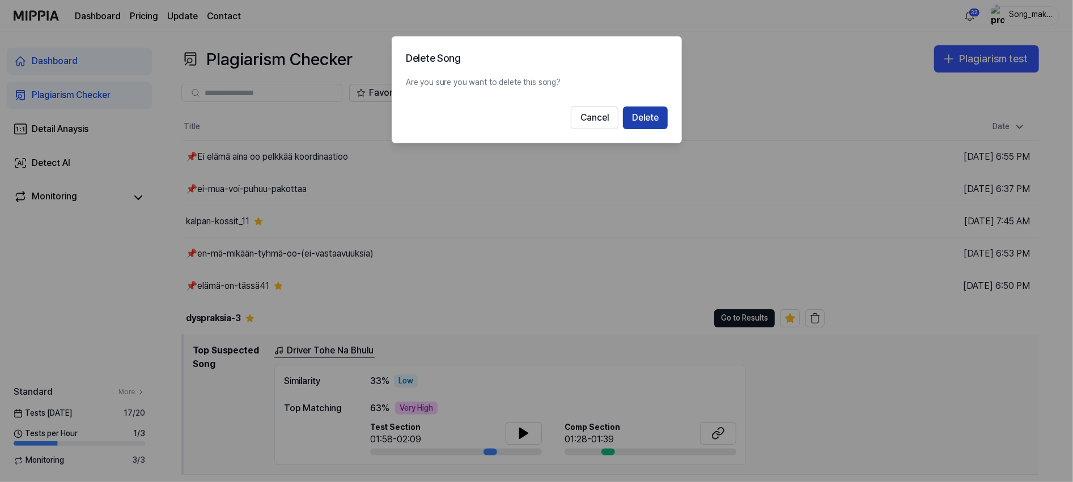
click at [652, 113] on button "Delete" at bounding box center [645, 118] width 45 height 23
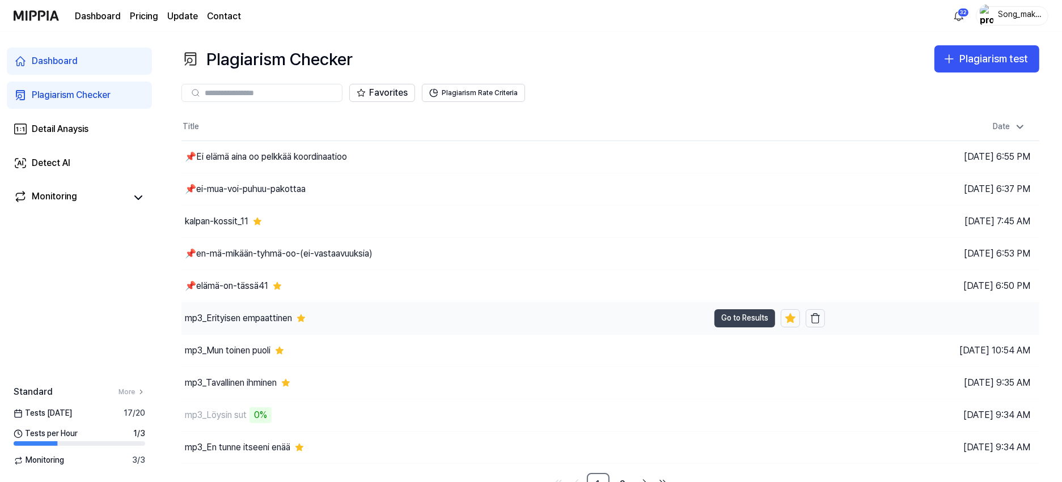
click at [748, 315] on button "Go to Results" at bounding box center [744, 318] width 61 height 18
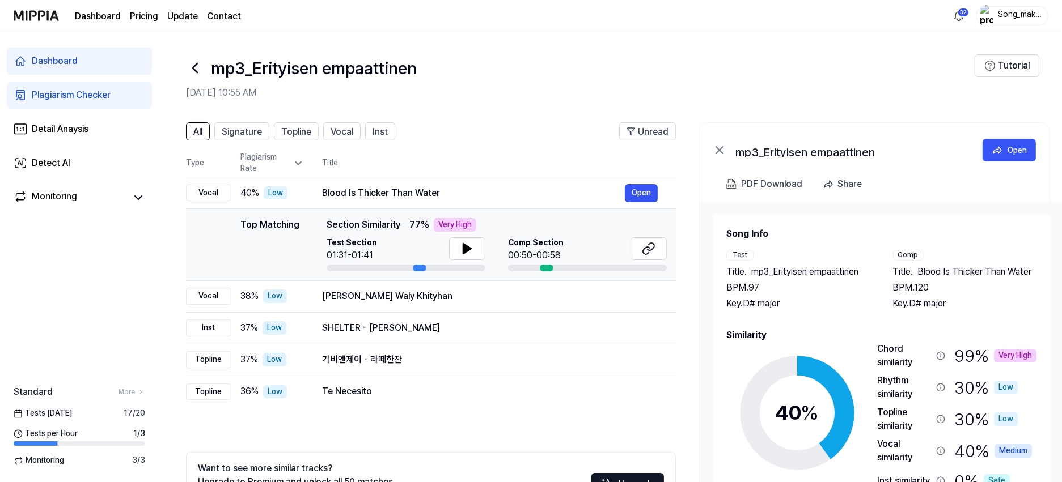
click at [194, 65] on icon at bounding box center [195, 68] width 18 height 18
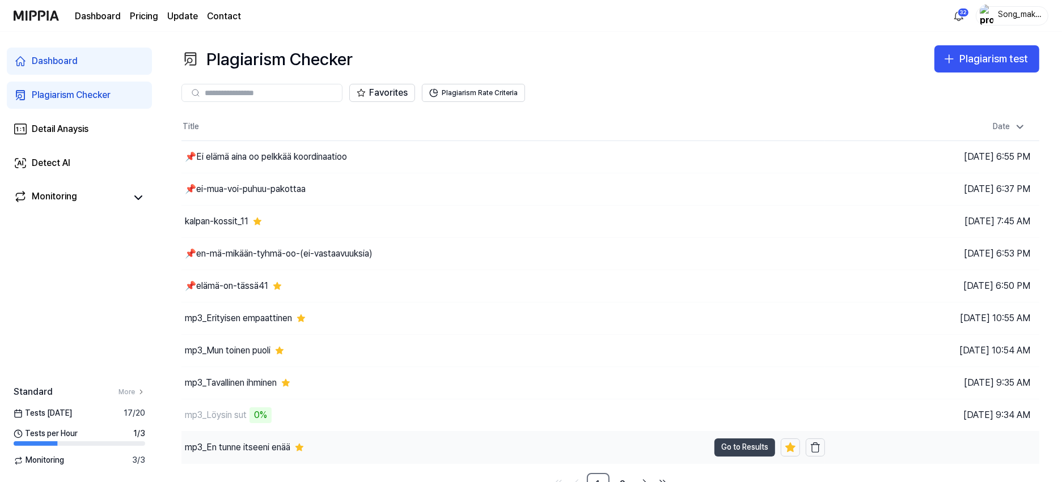
click at [754, 447] on button "Go to Results" at bounding box center [744, 448] width 61 height 18
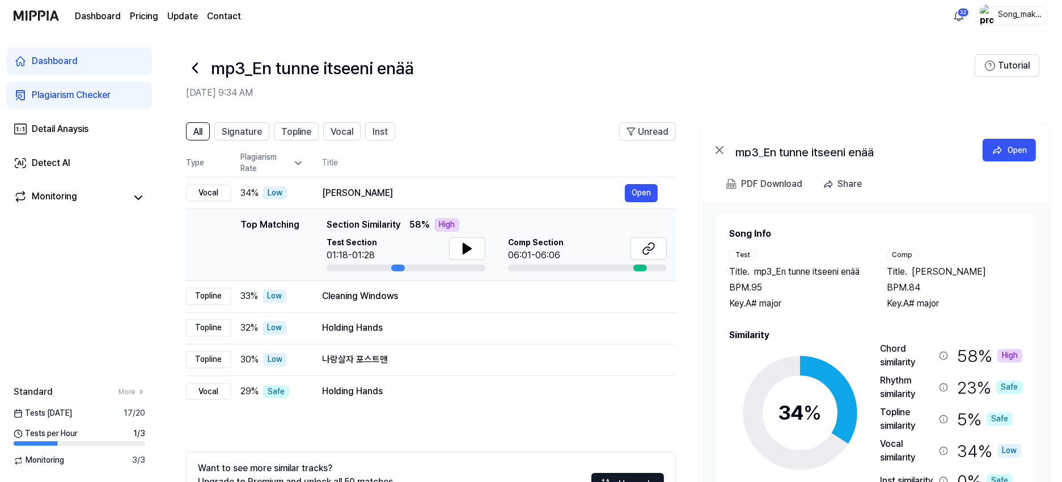
click at [197, 65] on icon at bounding box center [195, 68] width 18 height 18
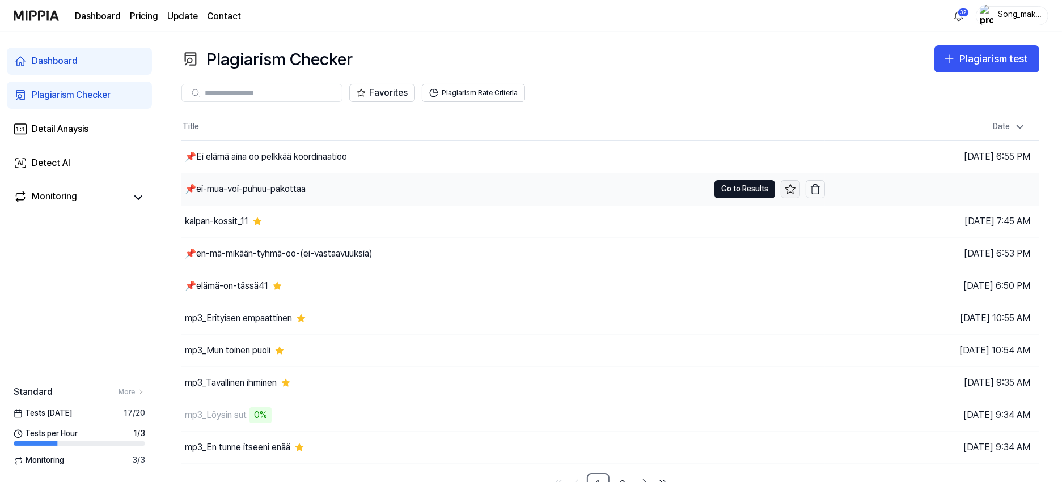
click at [790, 190] on icon at bounding box center [789, 189] width 11 height 11
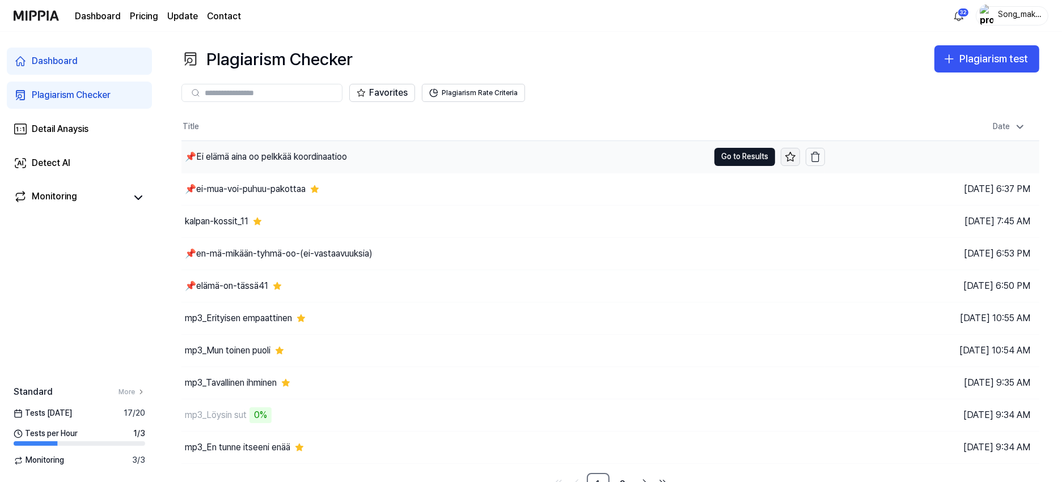
click at [786, 160] on icon at bounding box center [789, 156] width 11 height 11
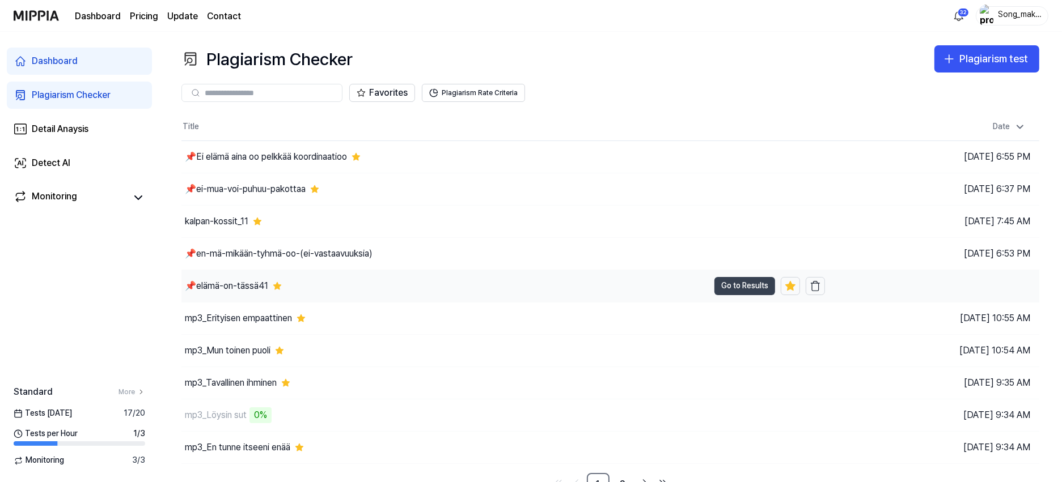
click at [738, 286] on button "Go to Results" at bounding box center [744, 286] width 61 height 18
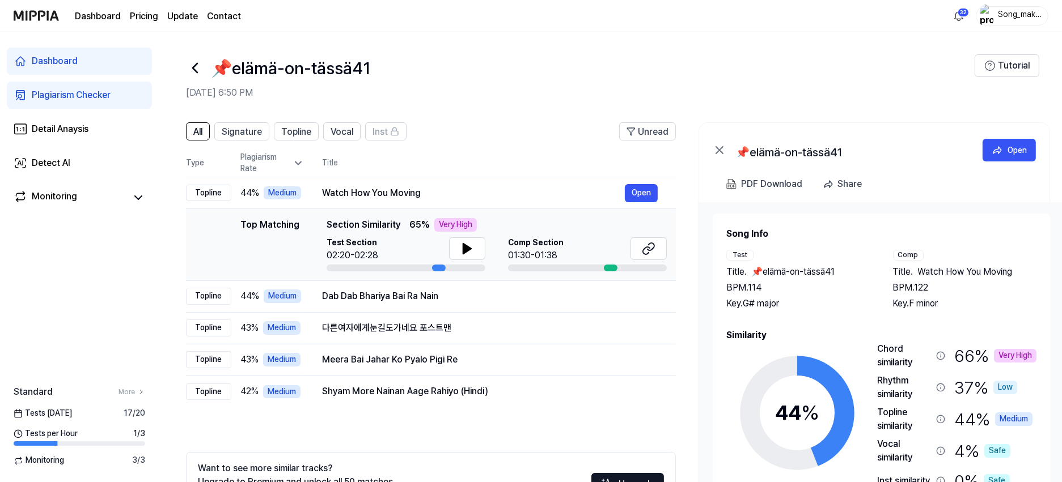
click at [194, 62] on icon at bounding box center [195, 68] width 18 height 18
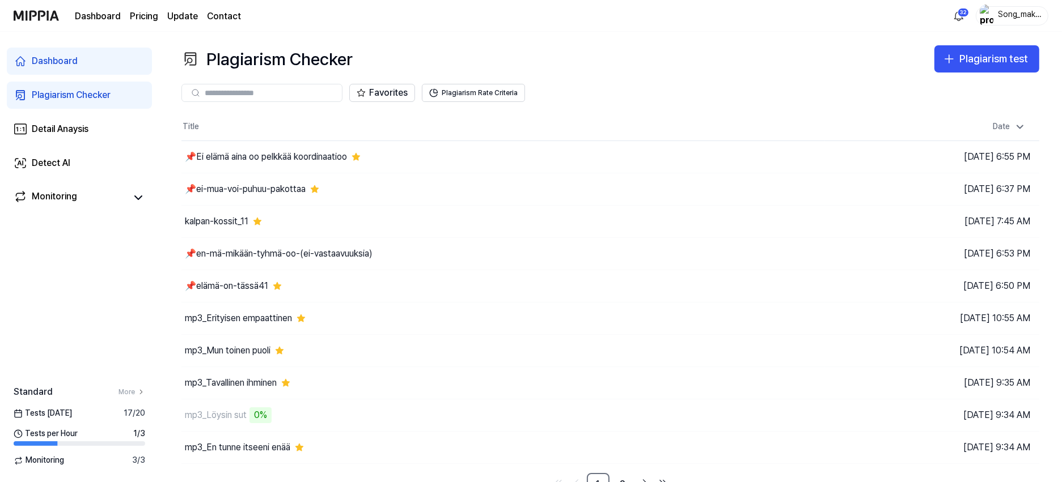
scroll to position [15, 0]
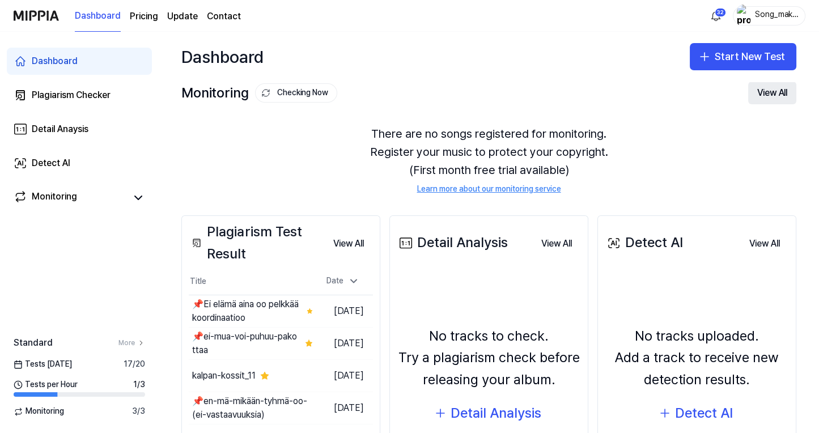
click at [767, 90] on button "View All" at bounding box center [772, 93] width 48 height 23
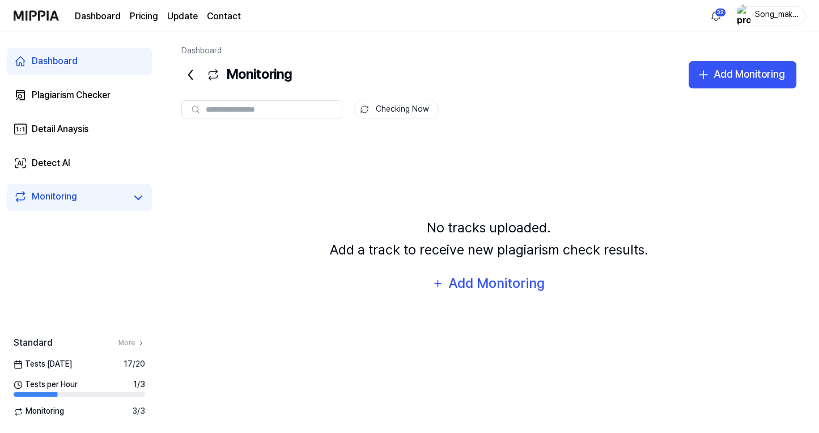
click at [191, 78] on icon at bounding box center [190, 74] width 3 height 9
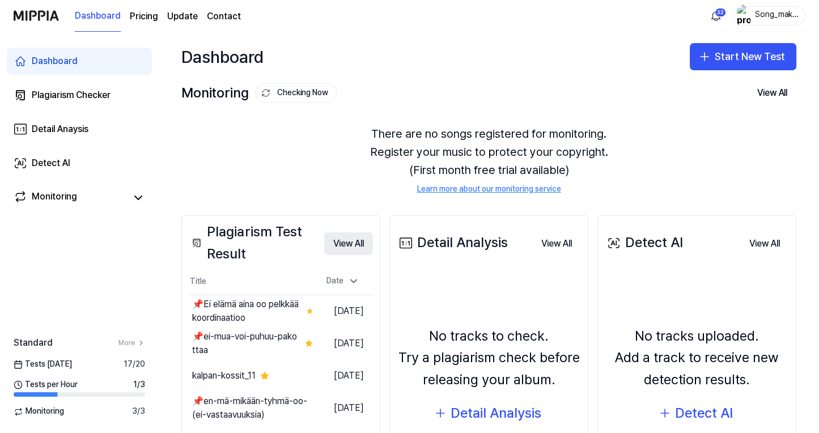
click at [345, 241] on button "View All" at bounding box center [348, 243] width 49 height 23
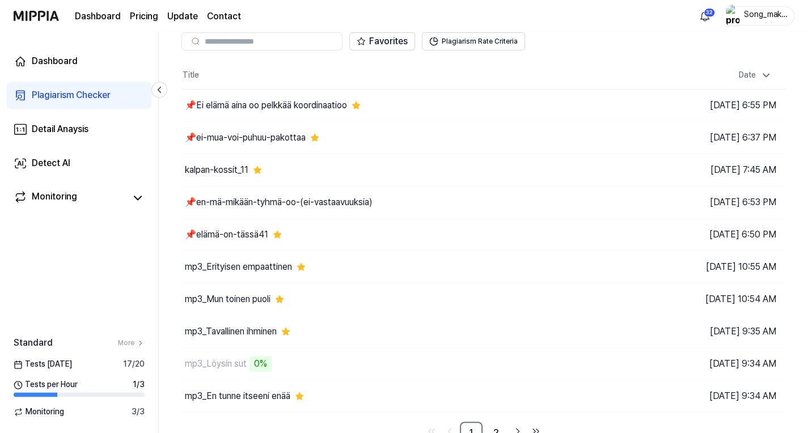
scroll to position [63, 0]
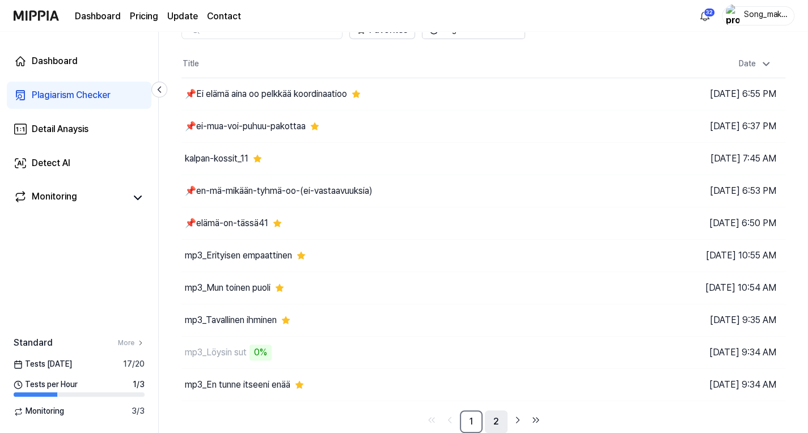
click at [494, 421] on link "2" at bounding box center [496, 421] width 23 height 23
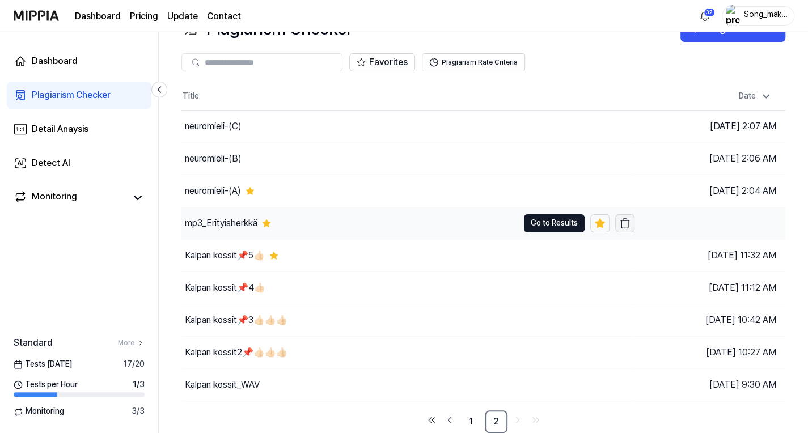
click at [623, 220] on icon "button" at bounding box center [624, 223] width 11 height 11
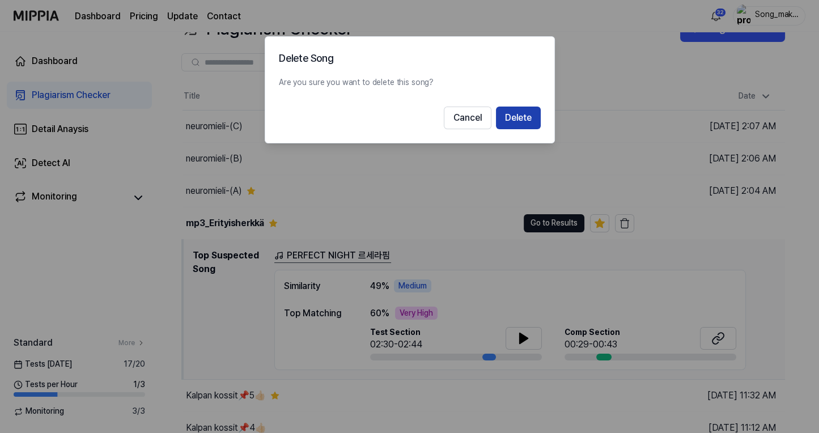
click at [520, 111] on button "Delete" at bounding box center [518, 118] width 45 height 23
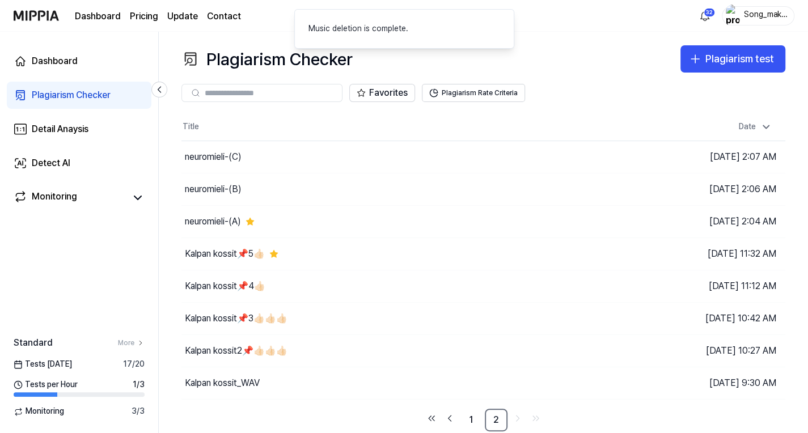
scroll to position [0, 0]
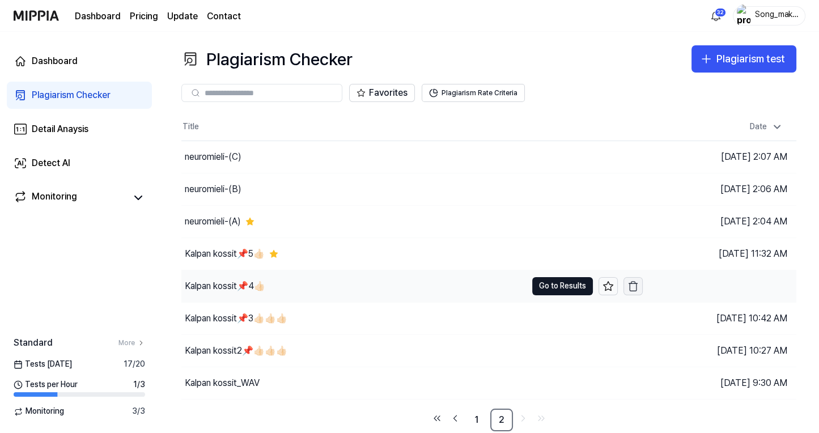
click at [634, 283] on icon "button" at bounding box center [632, 286] width 11 height 11
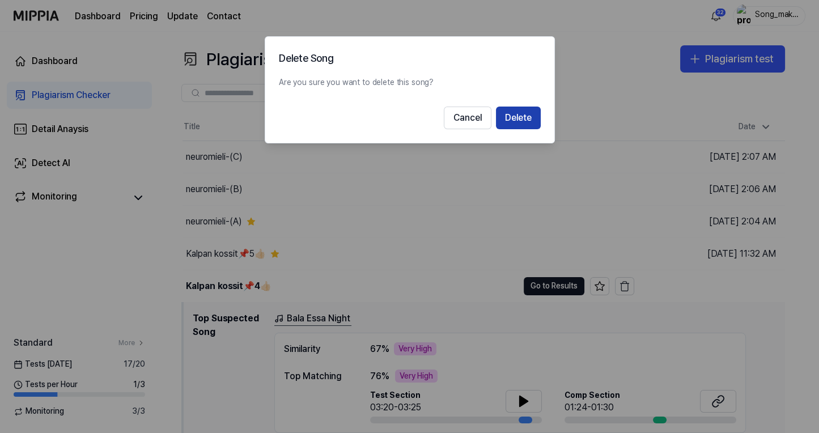
click at [526, 118] on button "Delete" at bounding box center [518, 118] width 45 height 23
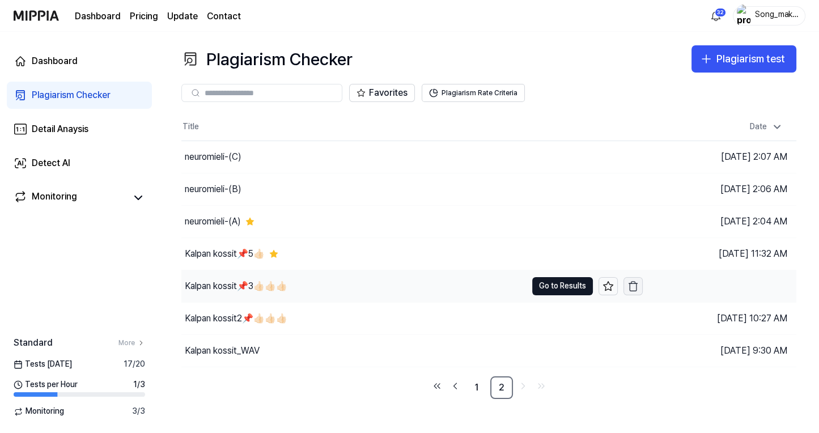
click at [632, 288] on icon "button" at bounding box center [632, 286] width 11 height 11
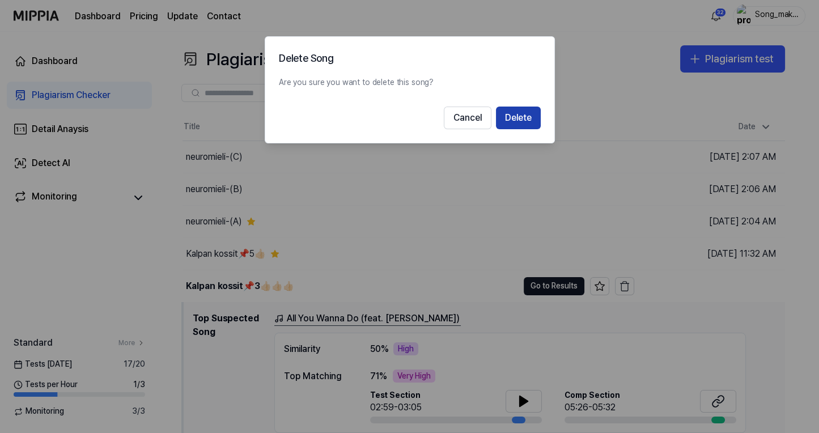
click at [527, 114] on button "Delete" at bounding box center [518, 118] width 45 height 23
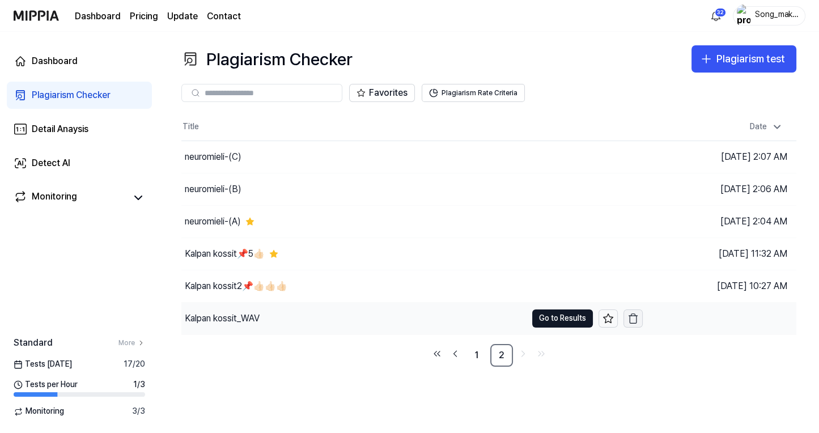
click at [634, 319] on icon "button" at bounding box center [632, 318] width 11 height 11
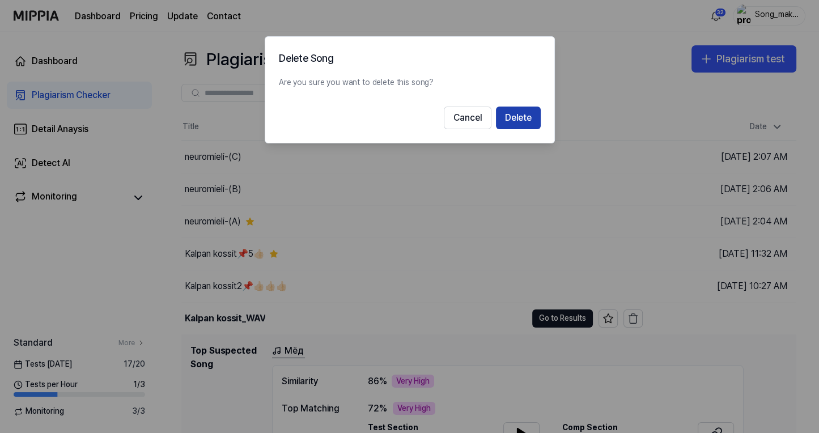
click at [526, 114] on button "Delete" at bounding box center [518, 118] width 45 height 23
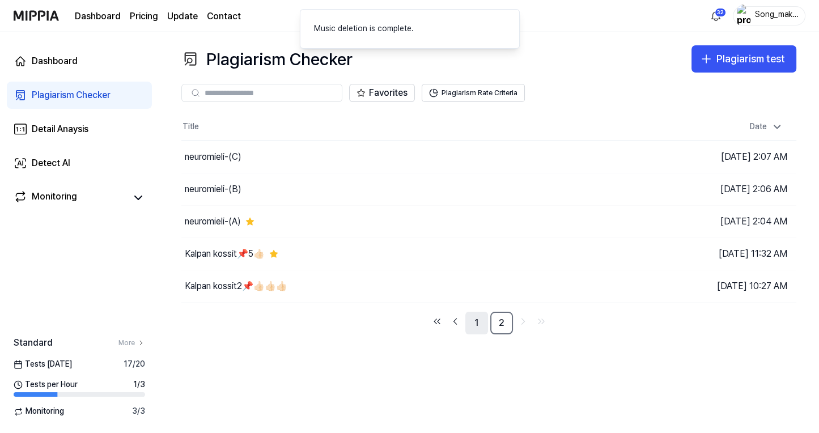
click at [473, 326] on link "1" at bounding box center [476, 323] width 23 height 23
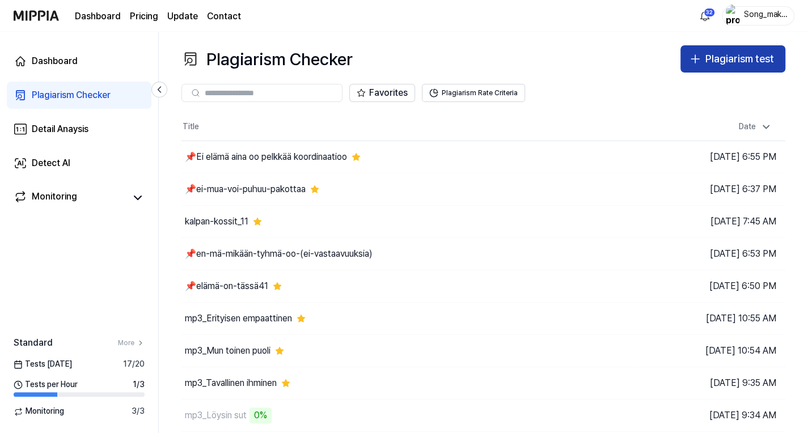
click at [737, 54] on div "Plagiarism test" at bounding box center [739, 59] width 69 height 16
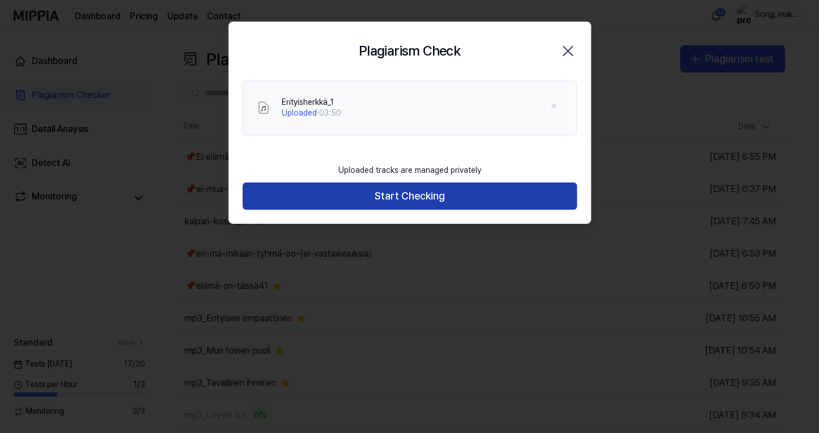
click at [470, 199] on button "Start Checking" at bounding box center [410, 196] width 334 height 27
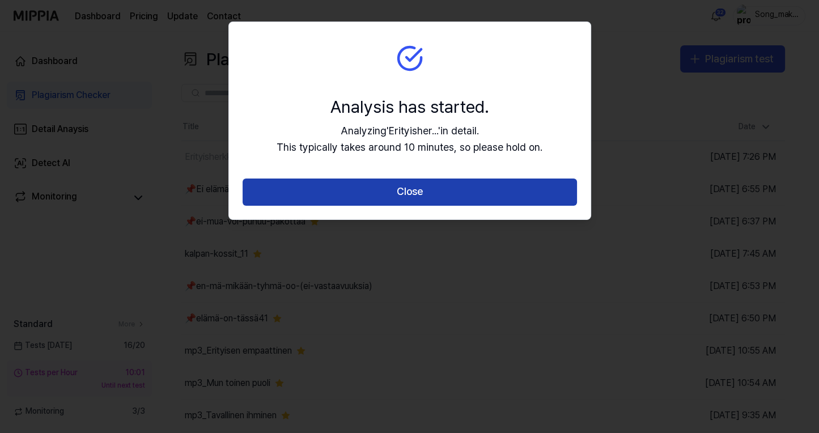
click at [480, 183] on button "Close" at bounding box center [410, 192] width 334 height 27
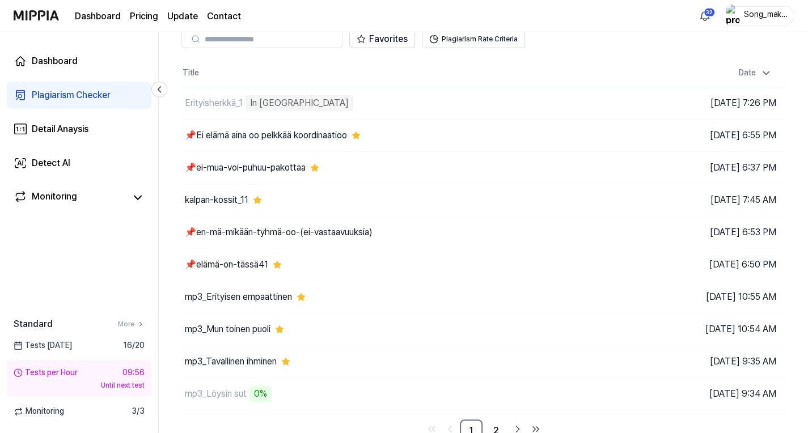
scroll to position [63, 0]
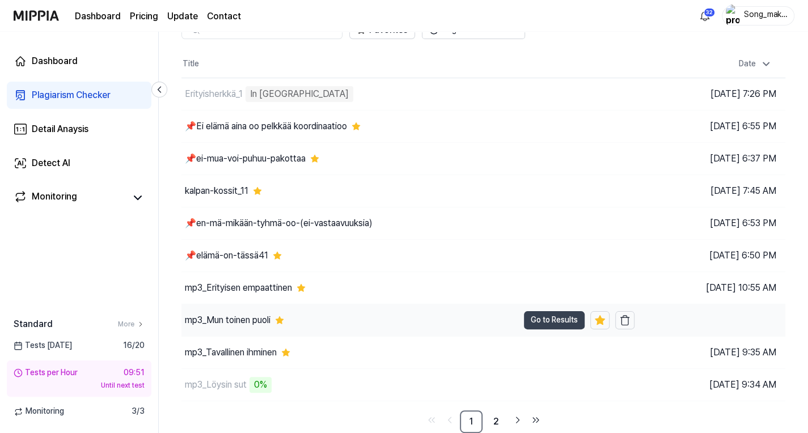
click at [549, 314] on button "Go to Results" at bounding box center [554, 320] width 61 height 18
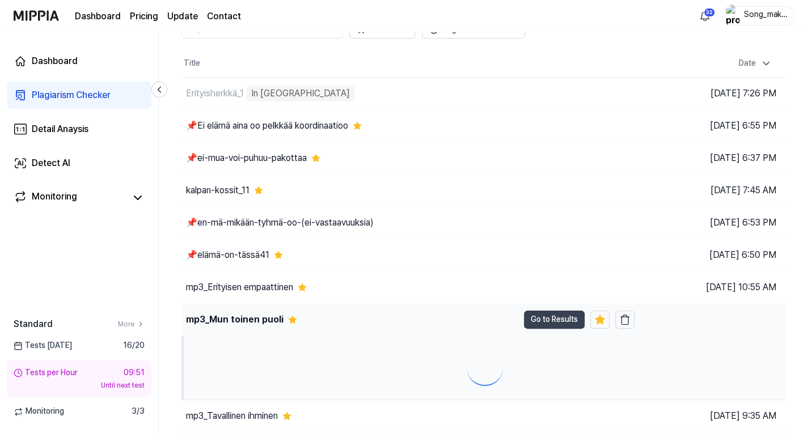
scroll to position [0, 0]
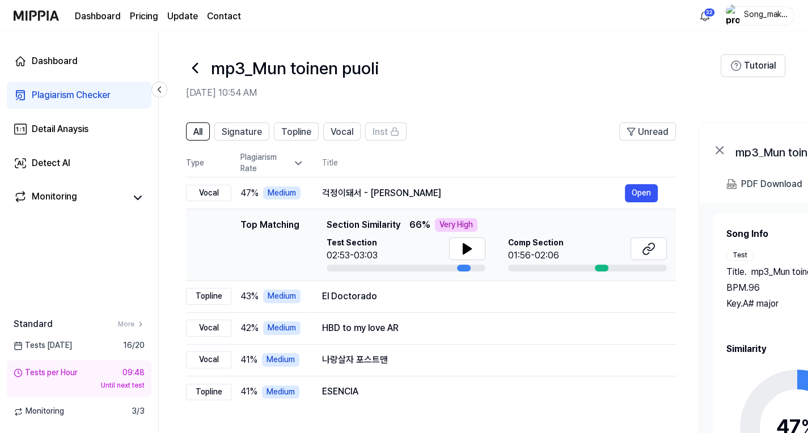
click at [194, 63] on icon at bounding box center [195, 68] width 18 height 18
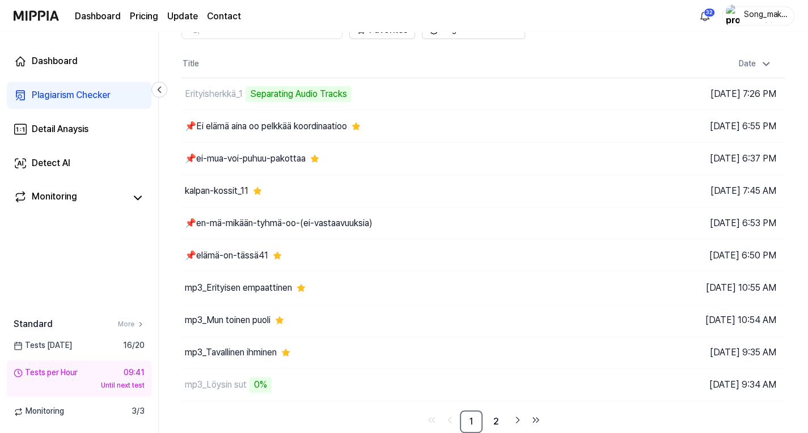
scroll to position [63, 0]
click at [532, 219] on button "Go to Results" at bounding box center [554, 223] width 61 height 18
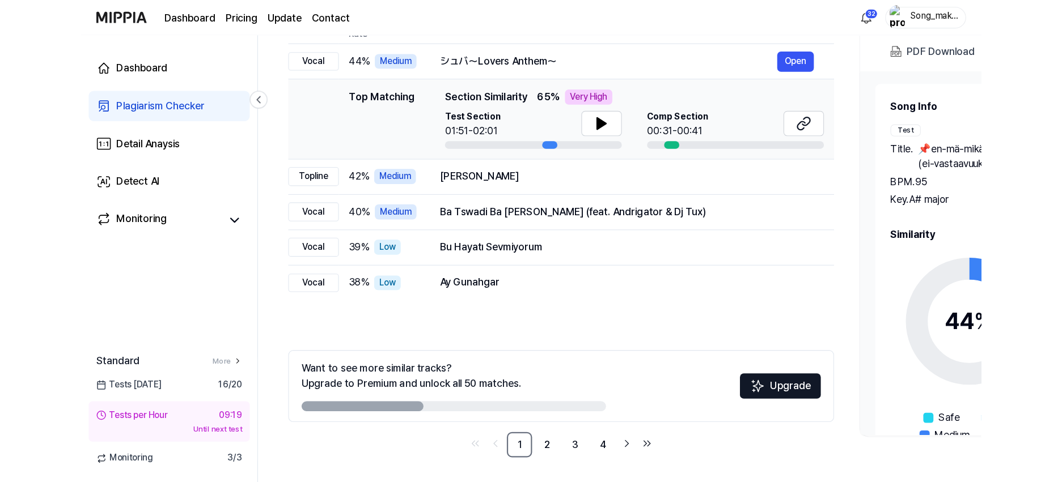
scroll to position [89, 0]
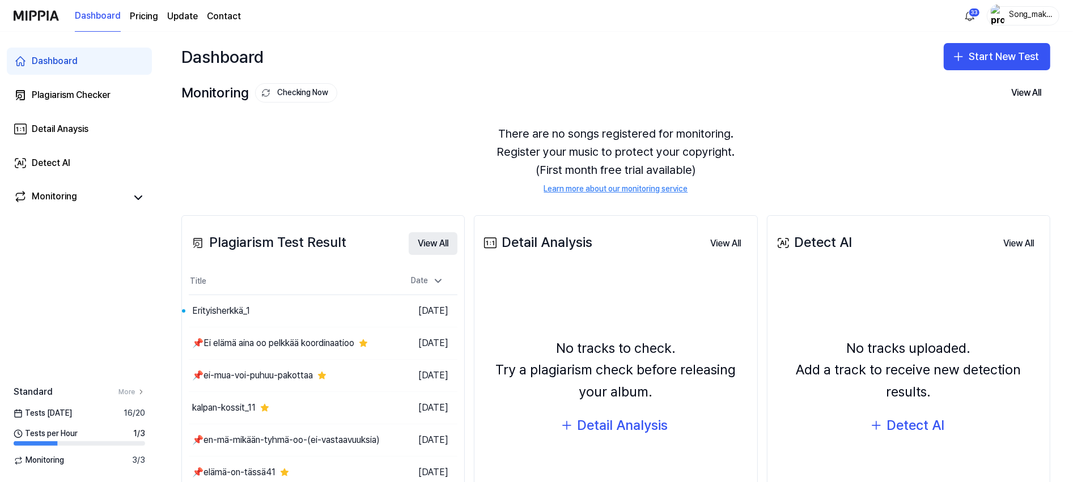
click at [433, 240] on button "View All" at bounding box center [433, 243] width 49 height 23
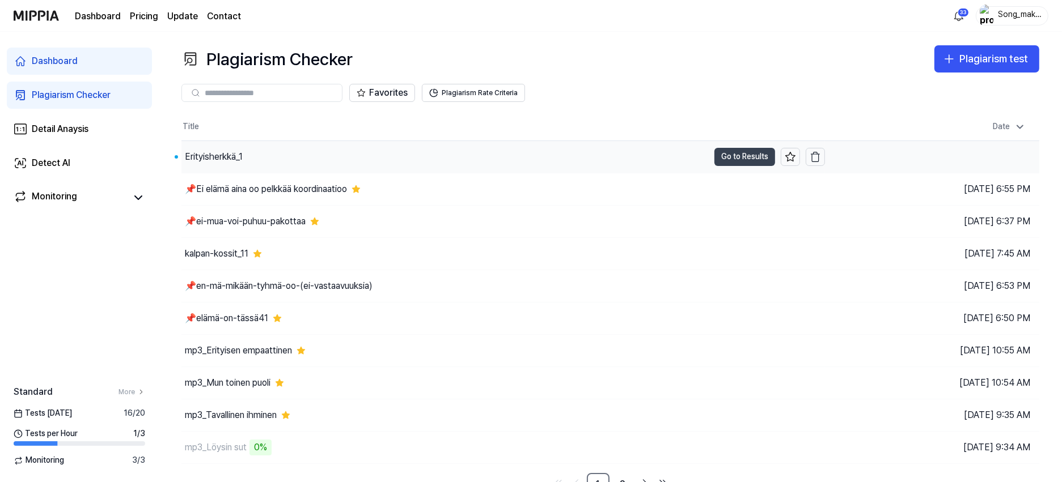
click at [757, 154] on button "Go to Results" at bounding box center [744, 157] width 61 height 18
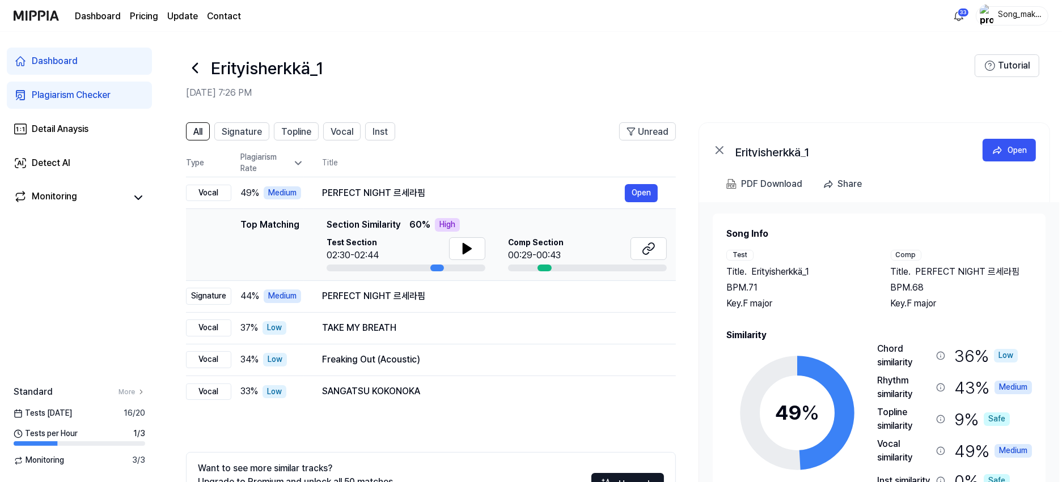
click at [191, 62] on icon at bounding box center [195, 68] width 18 height 18
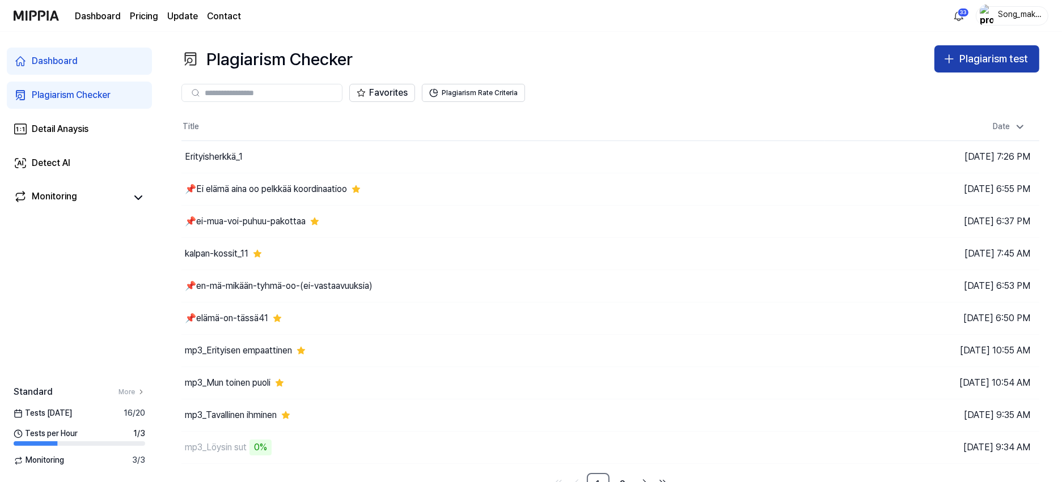
click at [998, 52] on div "Plagiarism test" at bounding box center [993, 59] width 69 height 16
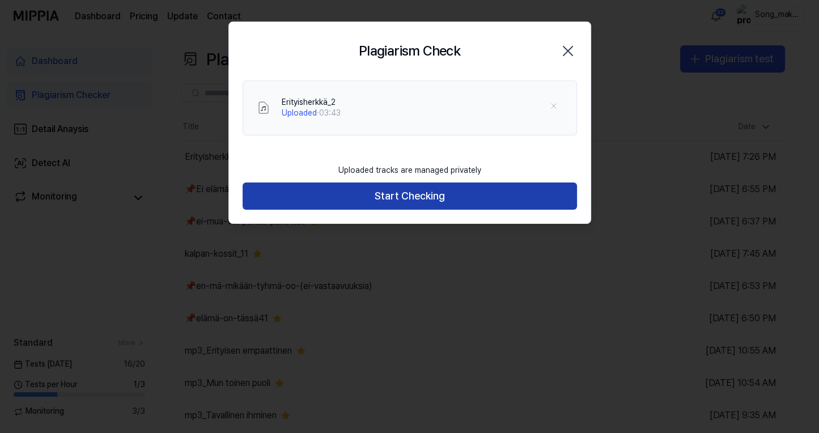
click at [443, 197] on button "Start Checking" at bounding box center [410, 196] width 334 height 27
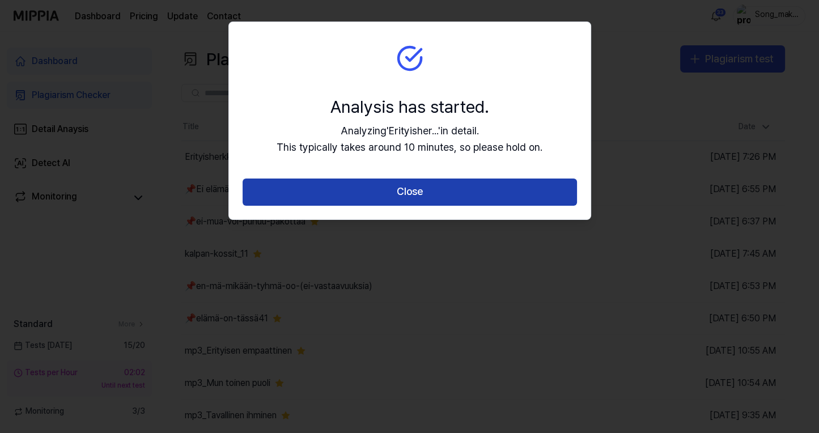
click at [444, 187] on button "Close" at bounding box center [410, 192] width 334 height 27
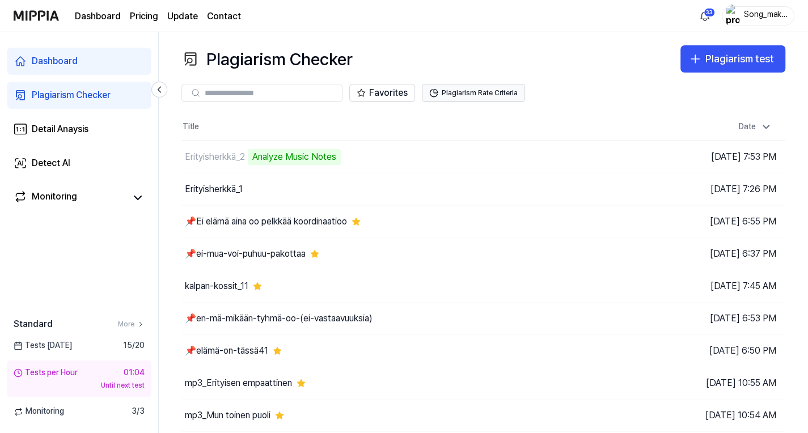
click at [487, 96] on button "Plagiarism Rate Criteria" at bounding box center [473, 93] width 103 height 18
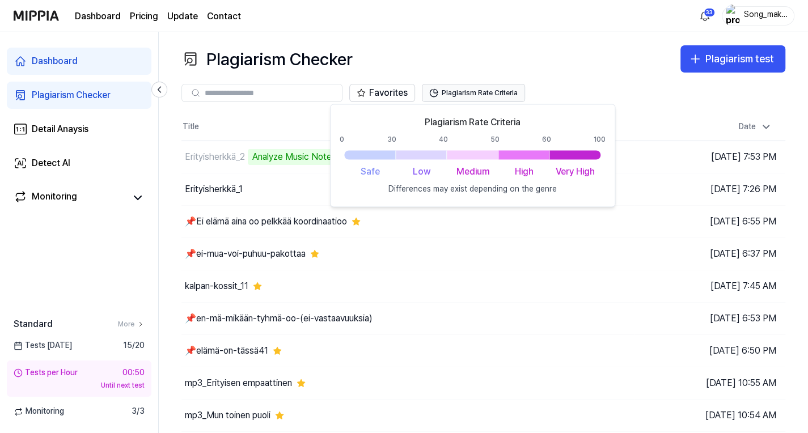
click at [496, 87] on button "Plagiarism Rate Criteria" at bounding box center [473, 93] width 103 height 18
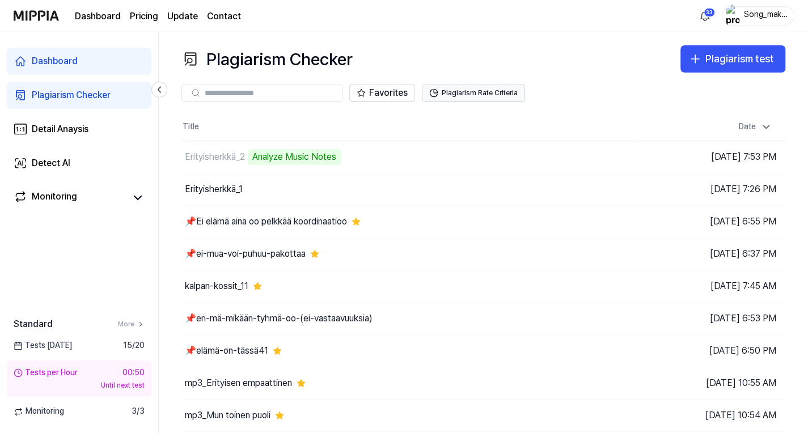
click at [496, 87] on button "Plagiarism Rate Criteria" at bounding box center [473, 93] width 103 height 18
click at [498, 91] on button "Plagiarism Rate Criteria" at bounding box center [473, 93] width 103 height 18
click at [498, 87] on button "Plagiarism Rate Criteria" at bounding box center [473, 93] width 103 height 18
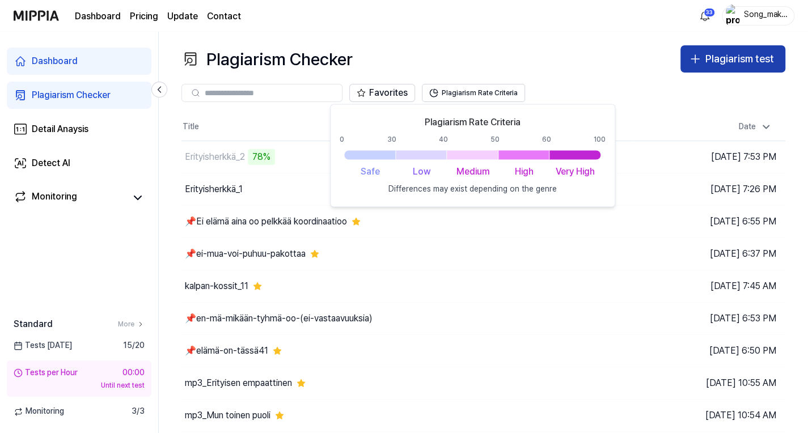
click at [756, 48] on button "Plagiarism test" at bounding box center [732, 58] width 105 height 27
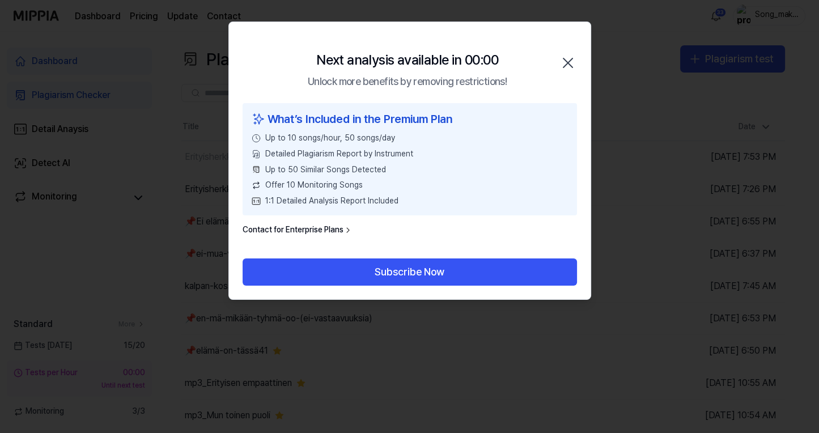
click at [570, 60] on icon "button" at bounding box center [568, 63] width 18 height 18
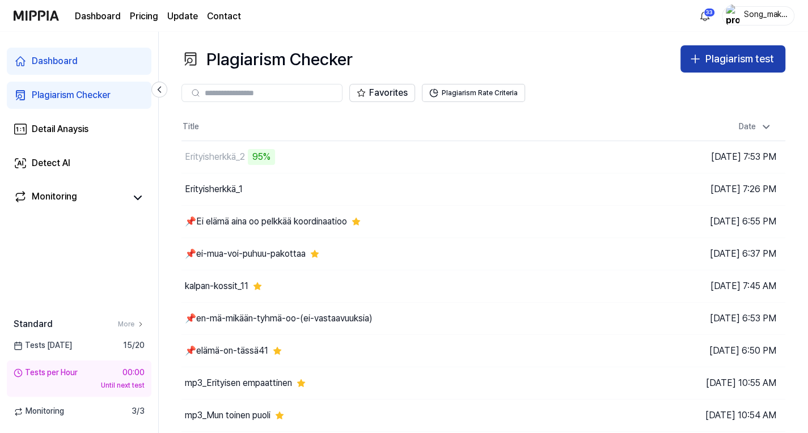
click at [741, 58] on div "Plagiarism test" at bounding box center [739, 59] width 69 height 16
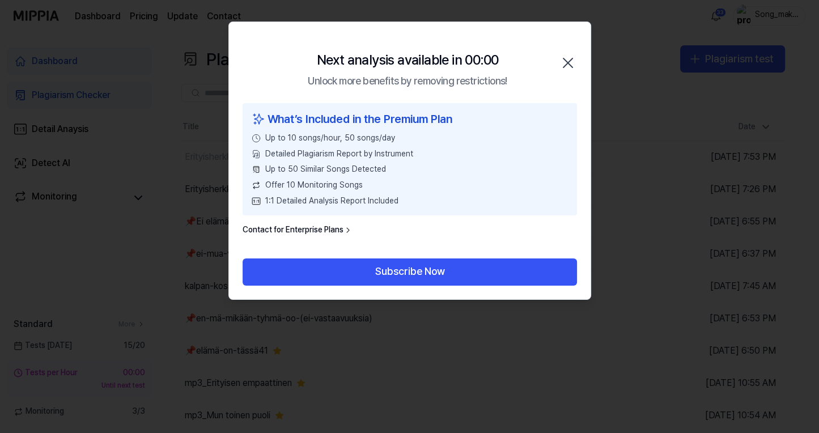
click at [568, 61] on icon "button" at bounding box center [568, 63] width 18 height 18
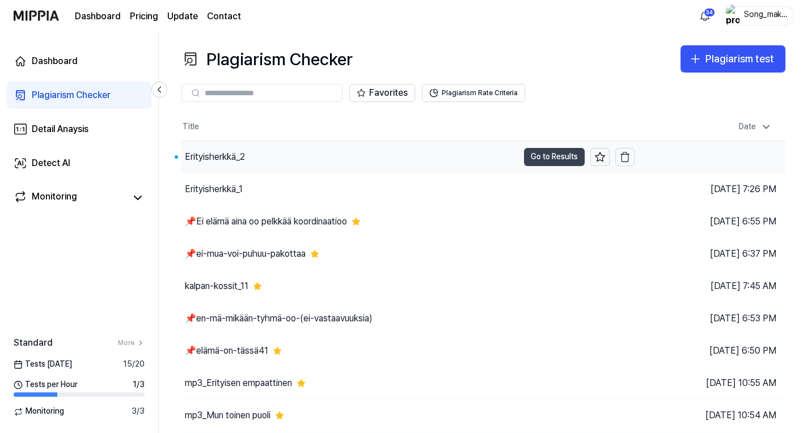
click at [564, 155] on button "Go to Results" at bounding box center [554, 157] width 61 height 18
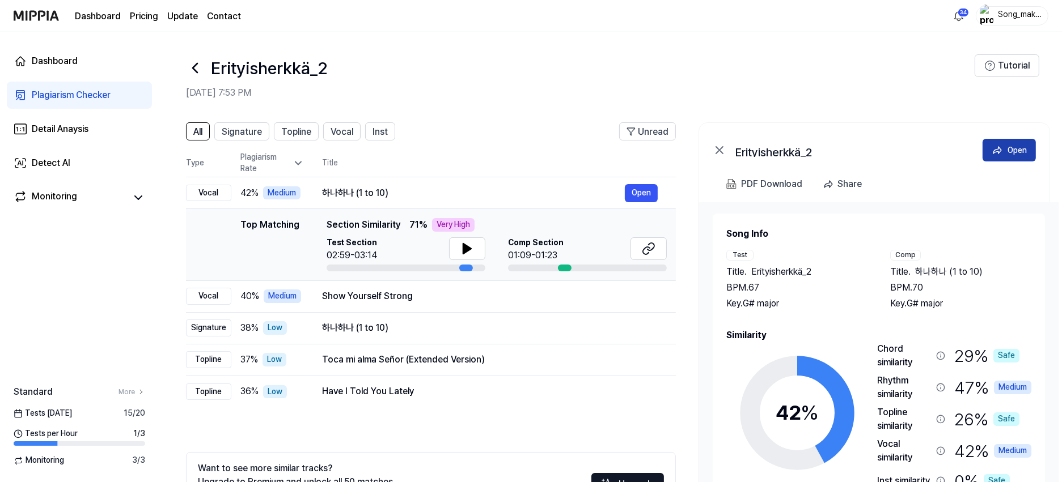
click at [818, 143] on button "Open" at bounding box center [1008, 150] width 53 height 23
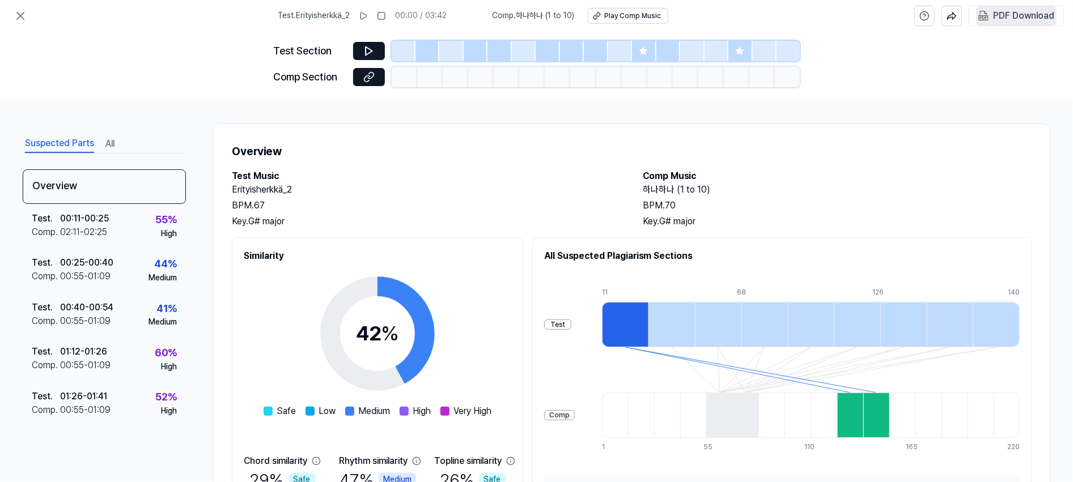
click at [818, 14] on div "PDF Download" at bounding box center [1023, 16] width 61 height 15
click at [15, 14] on icon at bounding box center [21, 16] width 14 height 14
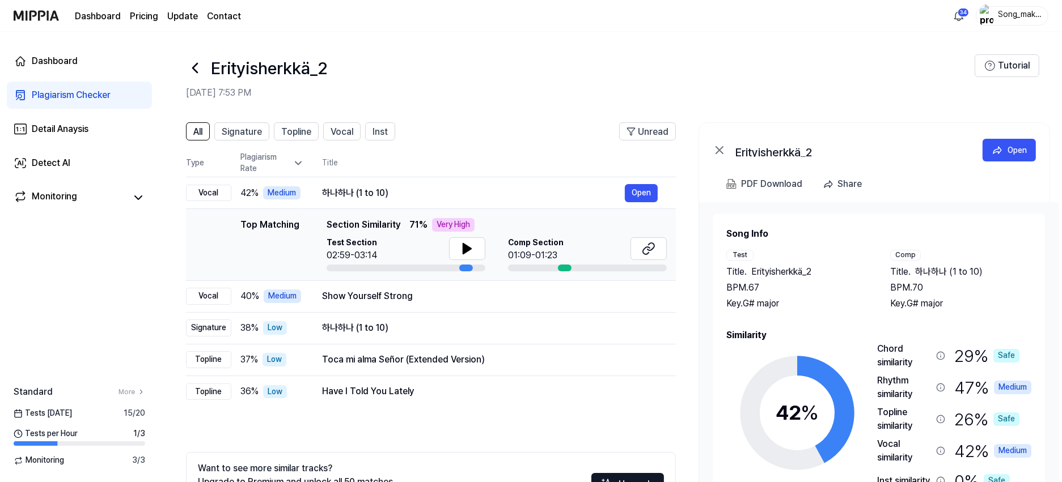
click at [195, 62] on icon at bounding box center [195, 68] width 18 height 18
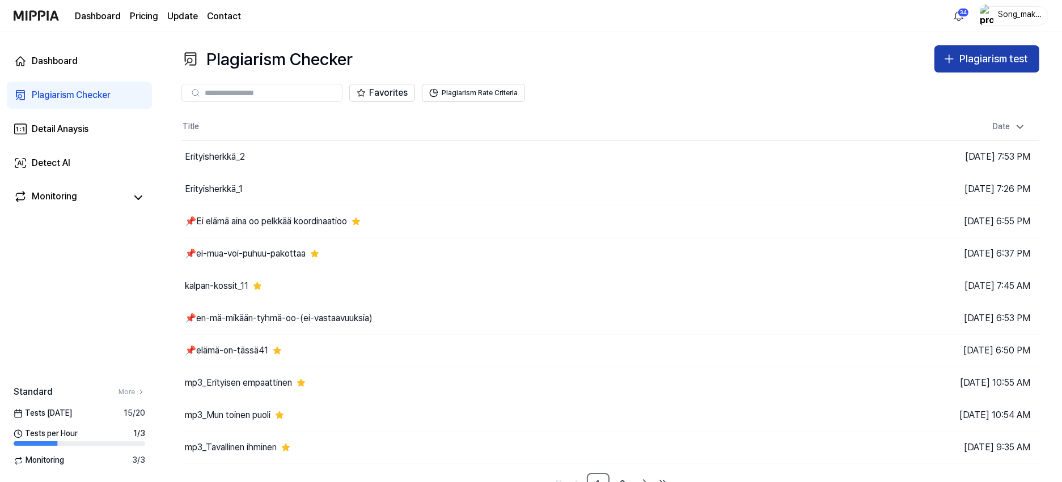
click at [818, 52] on div "Plagiarism test" at bounding box center [993, 59] width 69 height 16
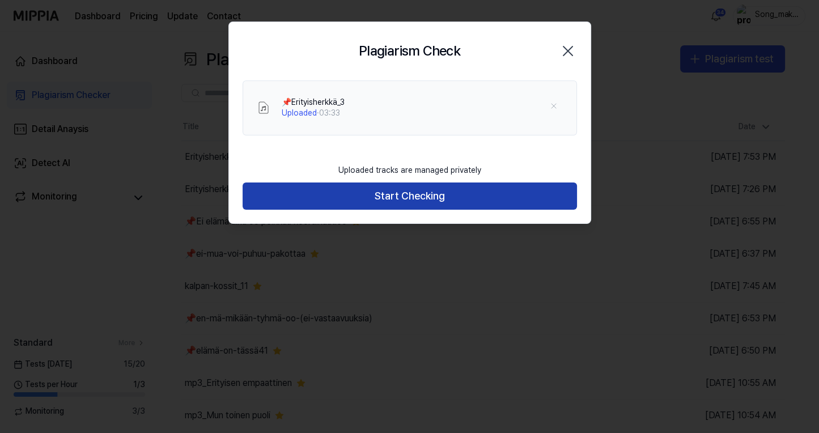
click at [506, 193] on button "Start Checking" at bounding box center [410, 196] width 334 height 27
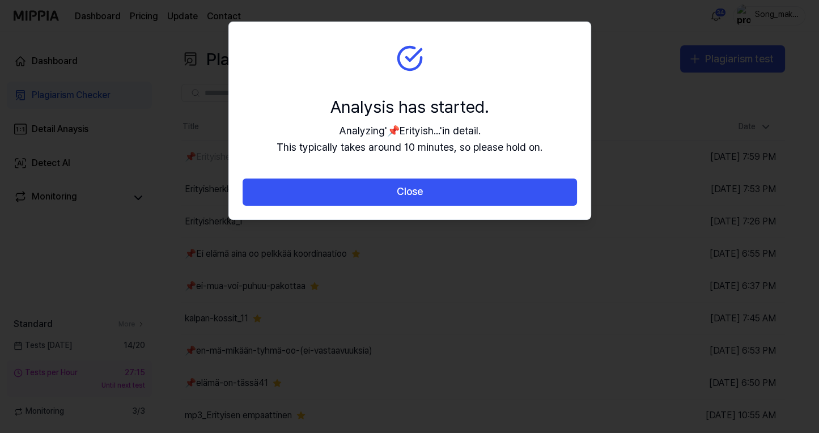
click at [506, 193] on button "Close" at bounding box center [410, 192] width 334 height 27
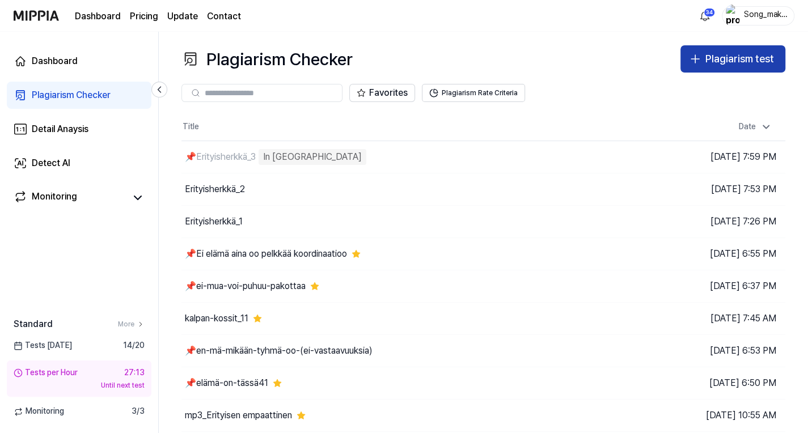
click at [742, 53] on div "Plagiarism test" at bounding box center [739, 59] width 69 height 16
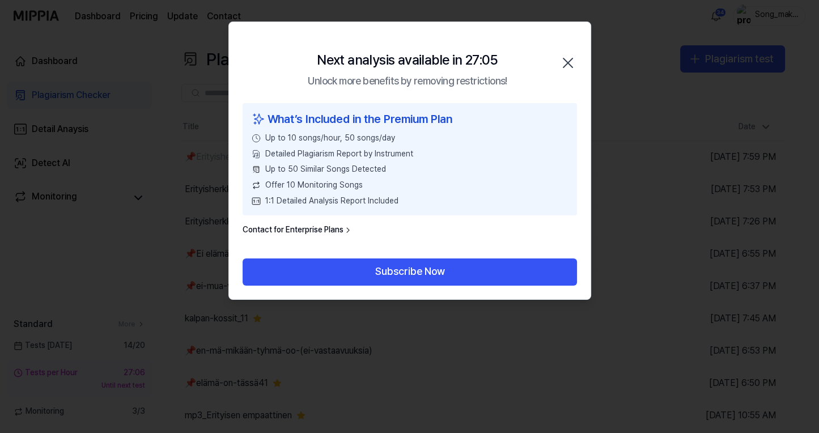
click at [571, 58] on icon "button" at bounding box center [567, 62] width 9 height 9
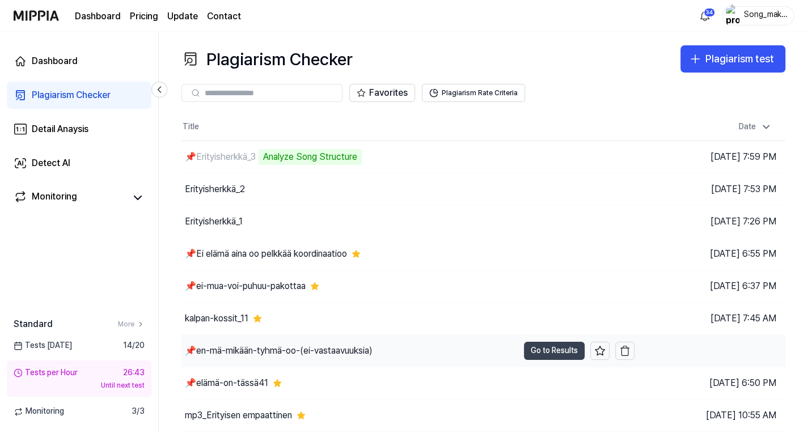
click at [555, 343] on button "Go to Results" at bounding box center [554, 351] width 61 height 18
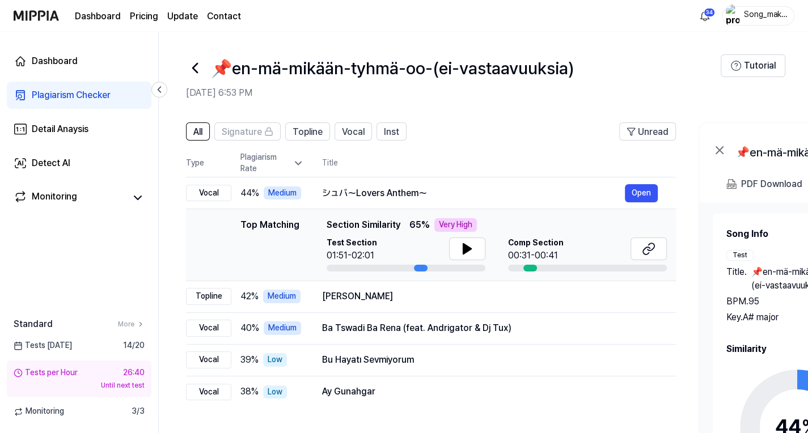
click at [197, 62] on icon at bounding box center [195, 68] width 18 height 18
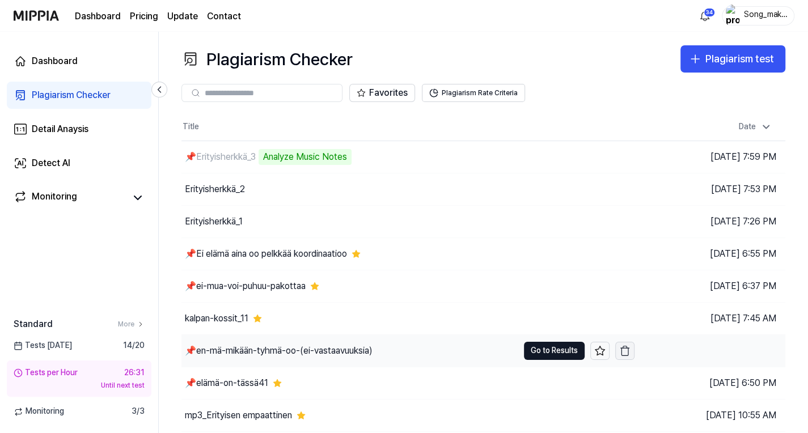
click at [626, 347] on icon "button" at bounding box center [624, 347] width 4 height 2
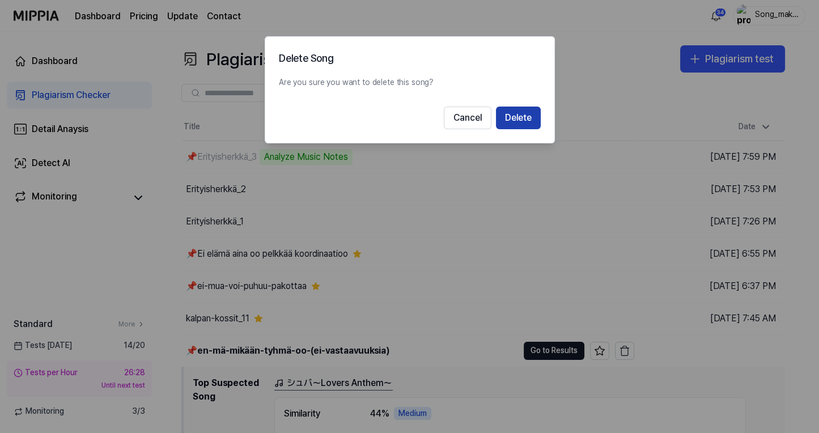
click at [530, 118] on button "Delete" at bounding box center [518, 118] width 45 height 23
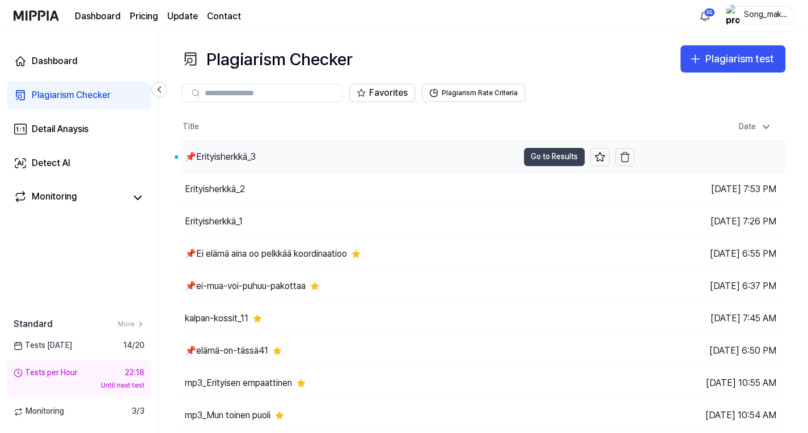
click at [548, 156] on button "Go to Results" at bounding box center [554, 157] width 61 height 18
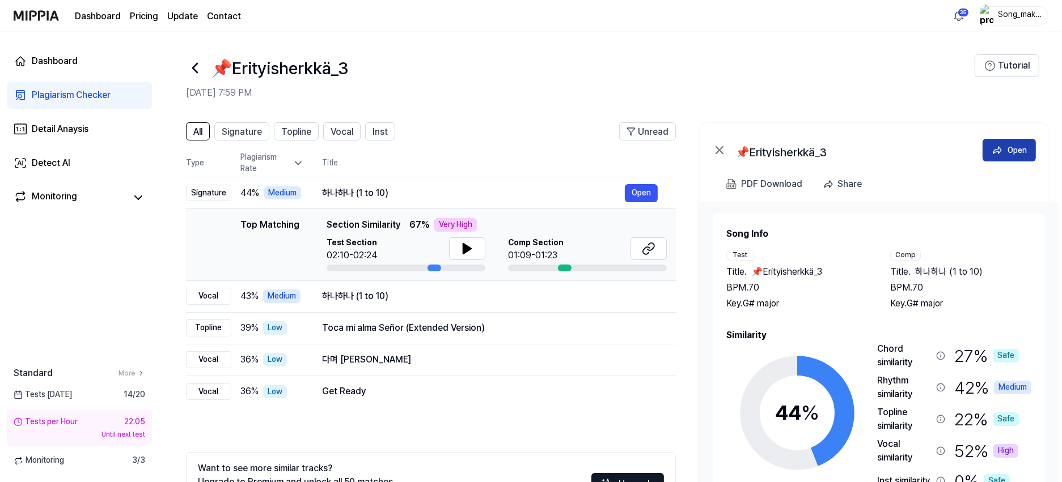
click at [818, 147] on div "Open" at bounding box center [1016, 150] width 19 height 12
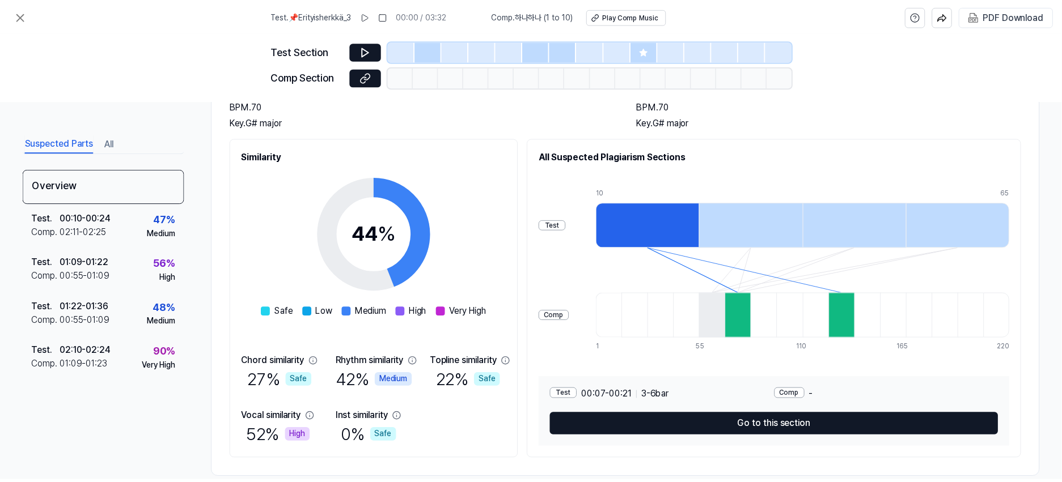
scroll to position [118, 0]
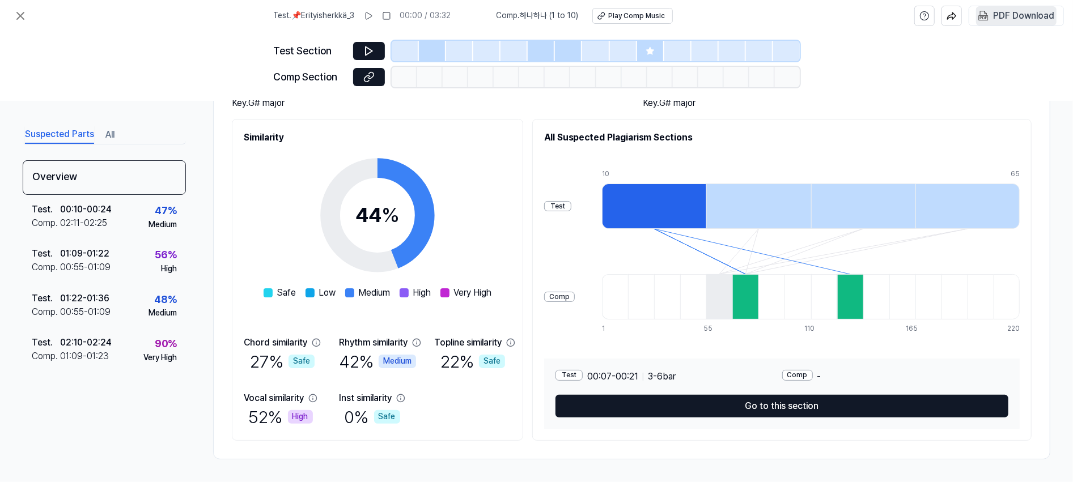
click at [818, 16] on div "PDF Download" at bounding box center [1023, 16] width 61 height 15
click at [18, 11] on icon at bounding box center [21, 16] width 14 height 14
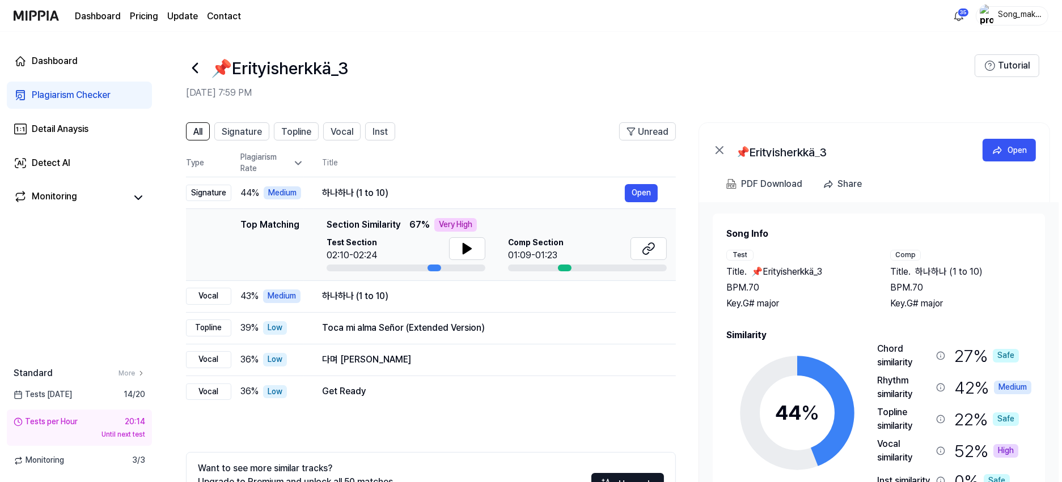
click at [193, 68] on icon at bounding box center [195, 67] width 5 height 9
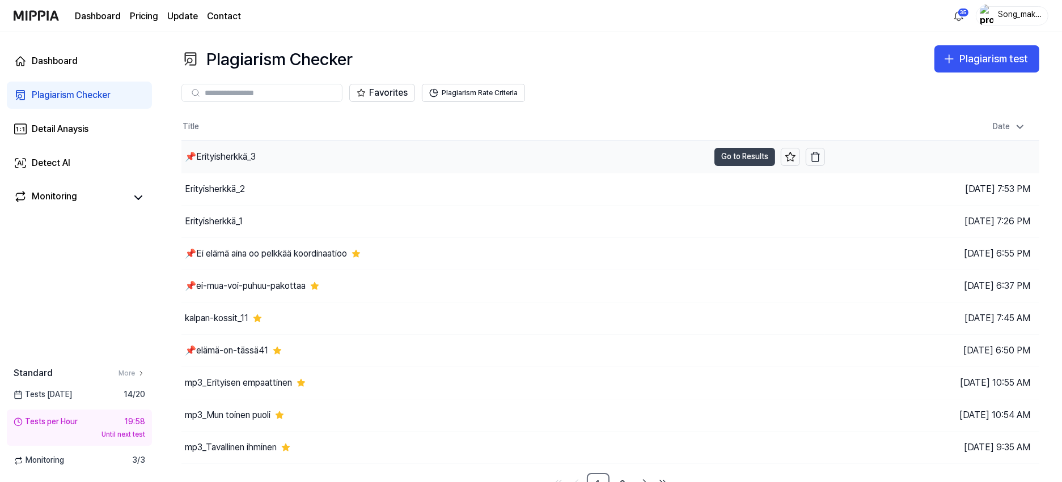
click at [735, 157] on button "Go to Results" at bounding box center [744, 157] width 61 height 18
